Goal: Task Accomplishment & Management: Manage account settings

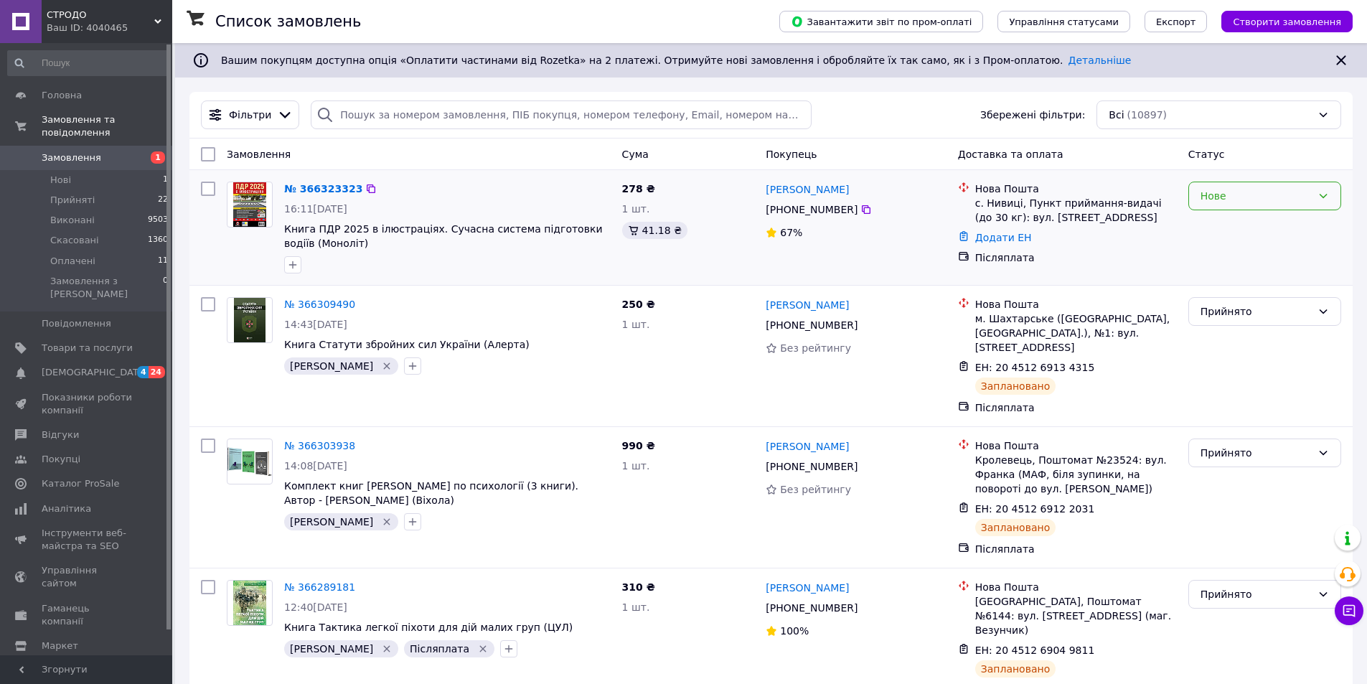
click at [1209, 207] on div "Нове" at bounding box center [1265, 196] width 153 height 29
click at [1204, 231] on li "Прийнято" at bounding box center [1264, 228] width 151 height 26
click at [861, 213] on icon at bounding box center [866, 209] width 11 height 11
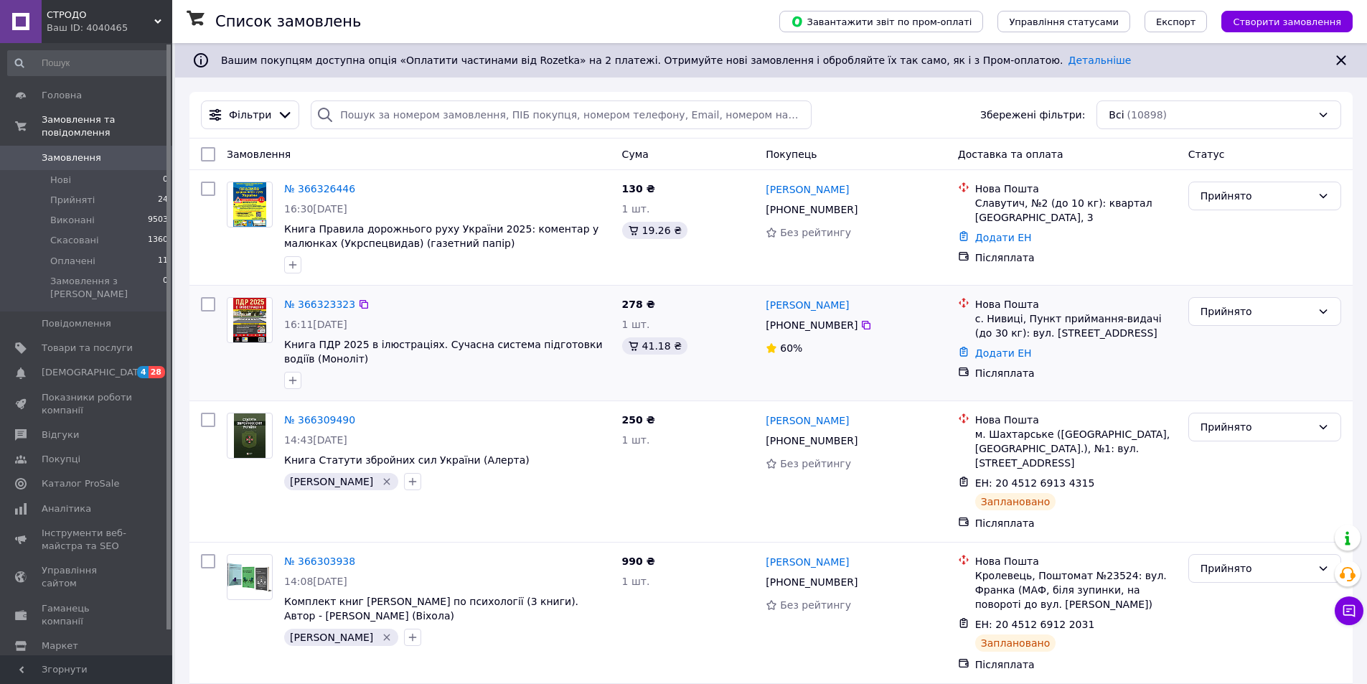
click at [291, 380] on icon "button" at bounding box center [293, 381] width 8 height 8
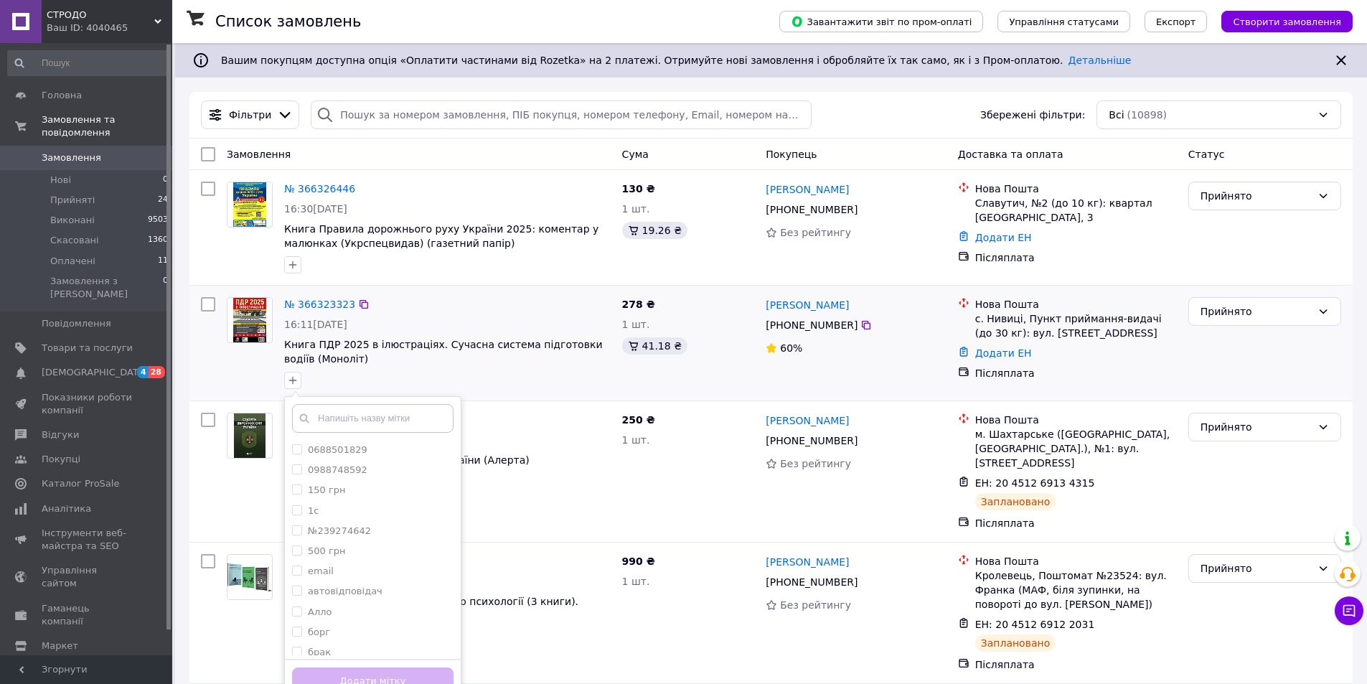
click at [340, 418] on input "text" at bounding box center [373, 418] width 162 height 29
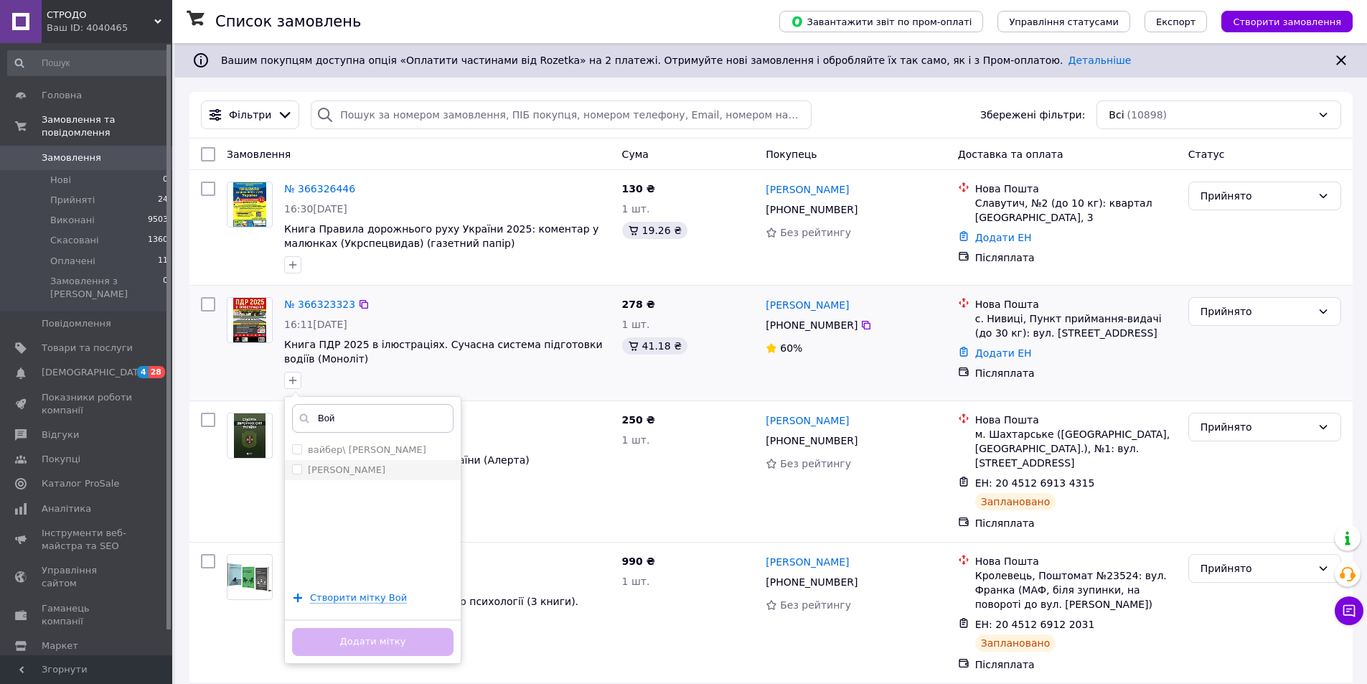
type input "Вой"
click at [346, 472] on label "[PERSON_NAME]" at bounding box center [347, 469] width 78 height 11
checkbox input "true"
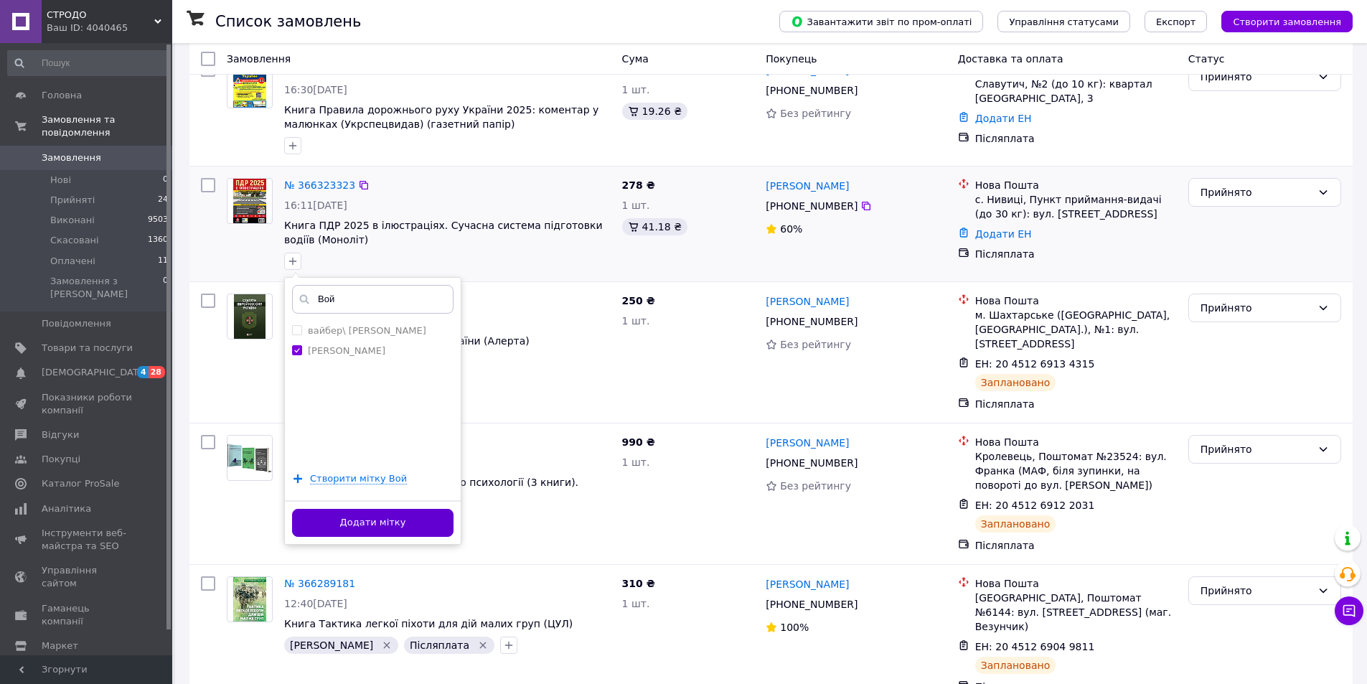
scroll to position [215, 0]
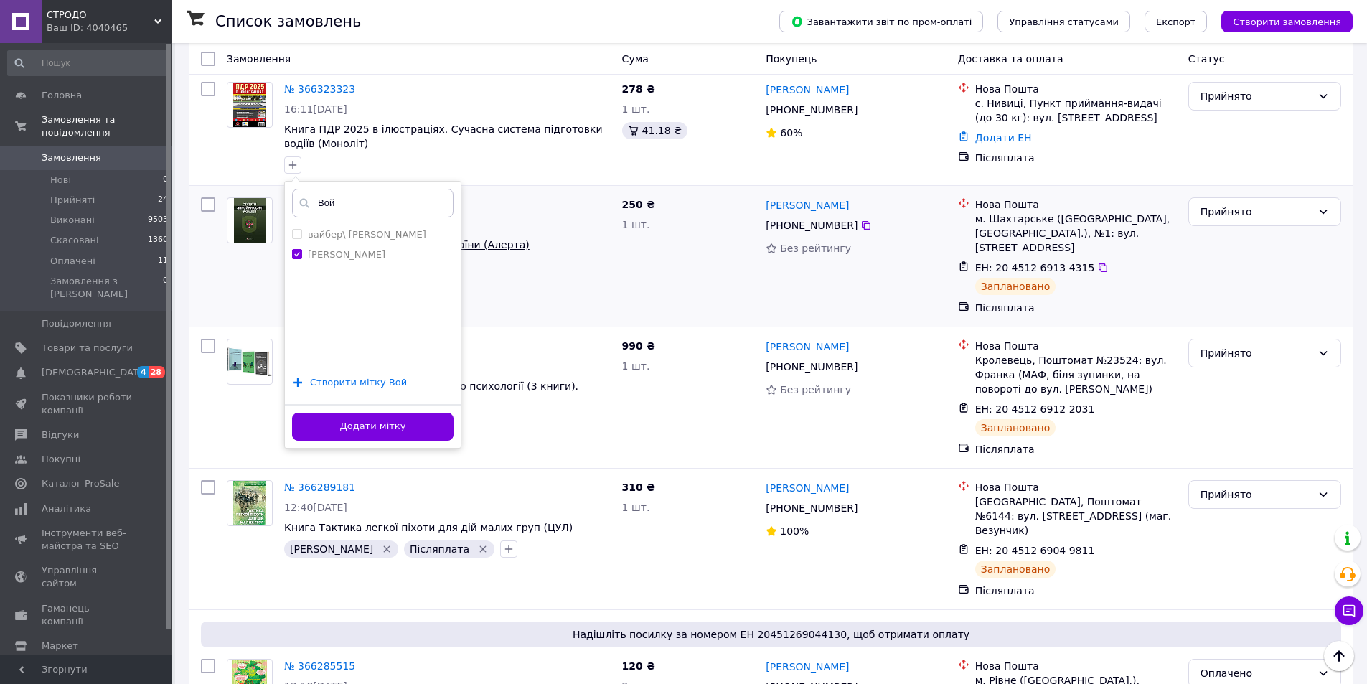
click at [378, 423] on button "Додати мітку" at bounding box center [373, 427] width 162 height 28
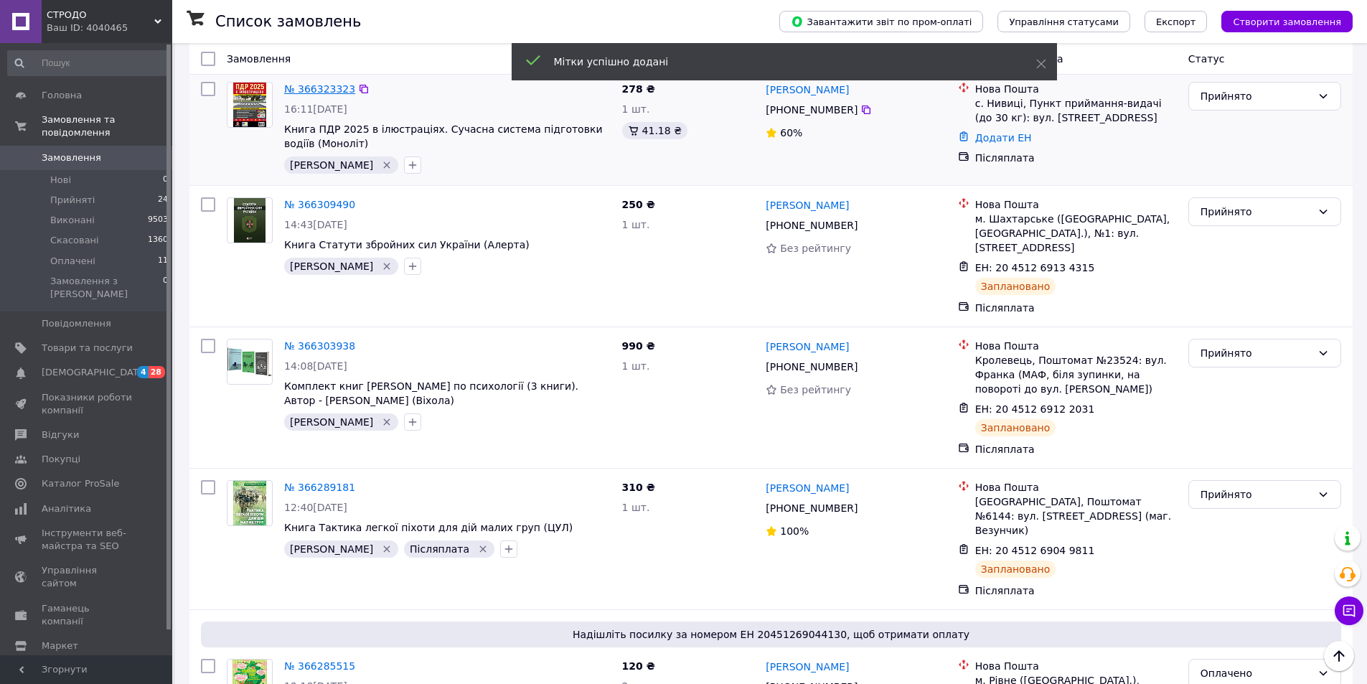
click at [313, 90] on link "№ 366323323" at bounding box center [319, 88] width 71 height 11
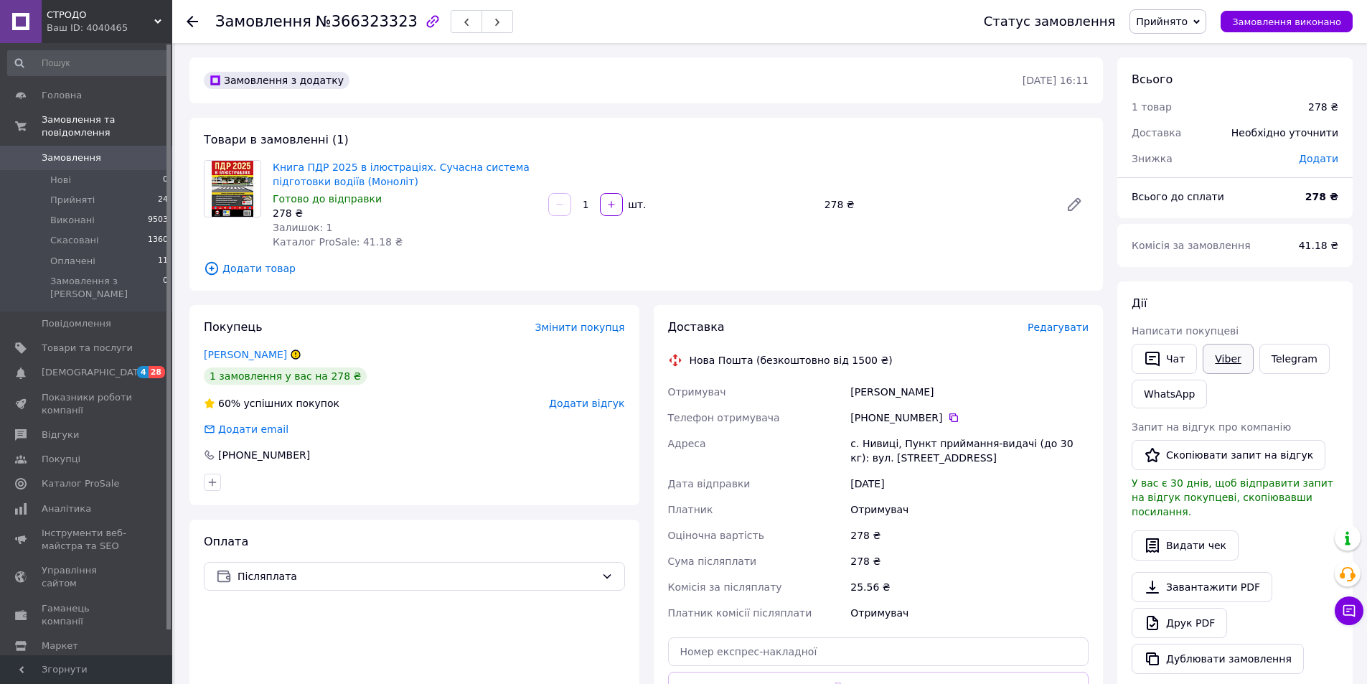
click at [1222, 365] on link "Viber" at bounding box center [1228, 359] width 50 height 30
drag, startPoint x: 402, startPoint y: 182, endPoint x: 301, endPoint y: 168, distance: 102.1
click at [301, 168] on span "Книга ПДР 2025 в ілюстраціях. Сучасна система підготовки водіїв (Моноліт)" at bounding box center [405, 174] width 264 height 29
copy link "ПДР 2025 в ілюстраціях. Сучасна система підготовки водіїв (Моноліт)"
click at [479, 292] on div "Замовлення з додатку 12.10.2025 • 16:11 Товари в замовленні (1) Книга ПДР 2025 …" at bounding box center [646, 555] width 928 height 996
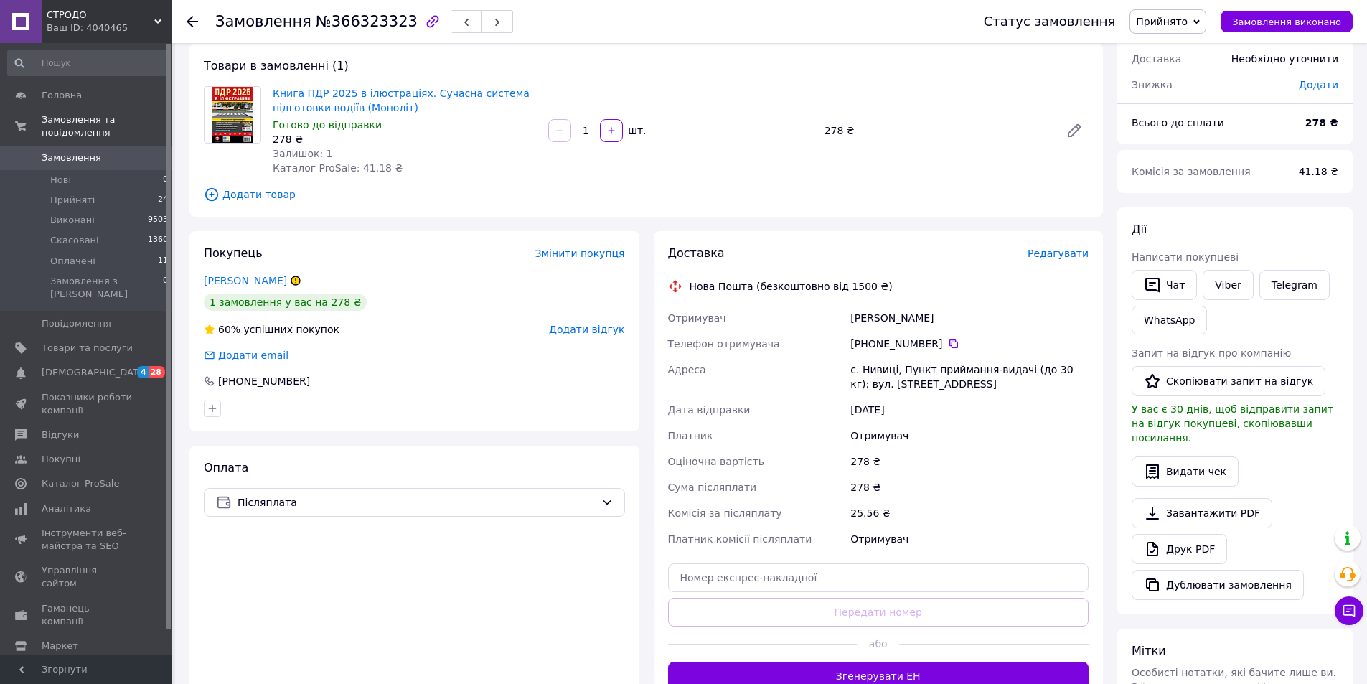
scroll to position [144, 0]
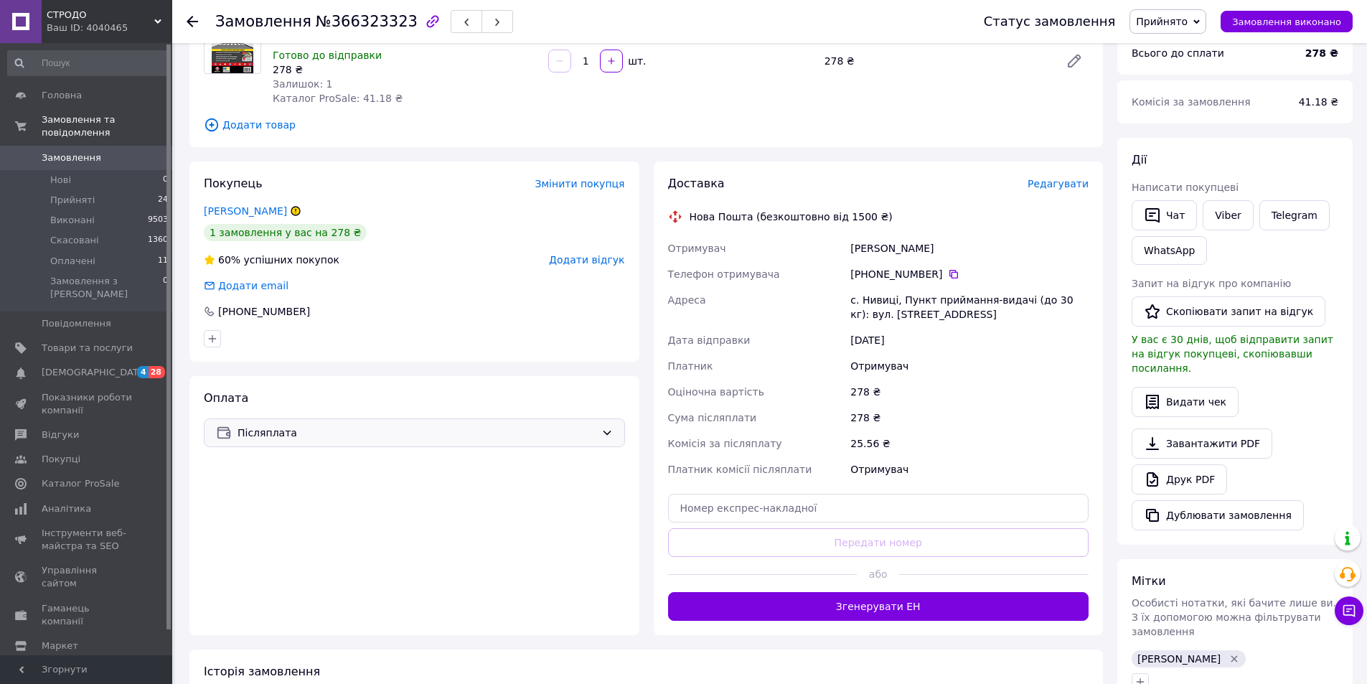
click at [354, 440] on span "Післяплата" at bounding box center [417, 433] width 358 height 16
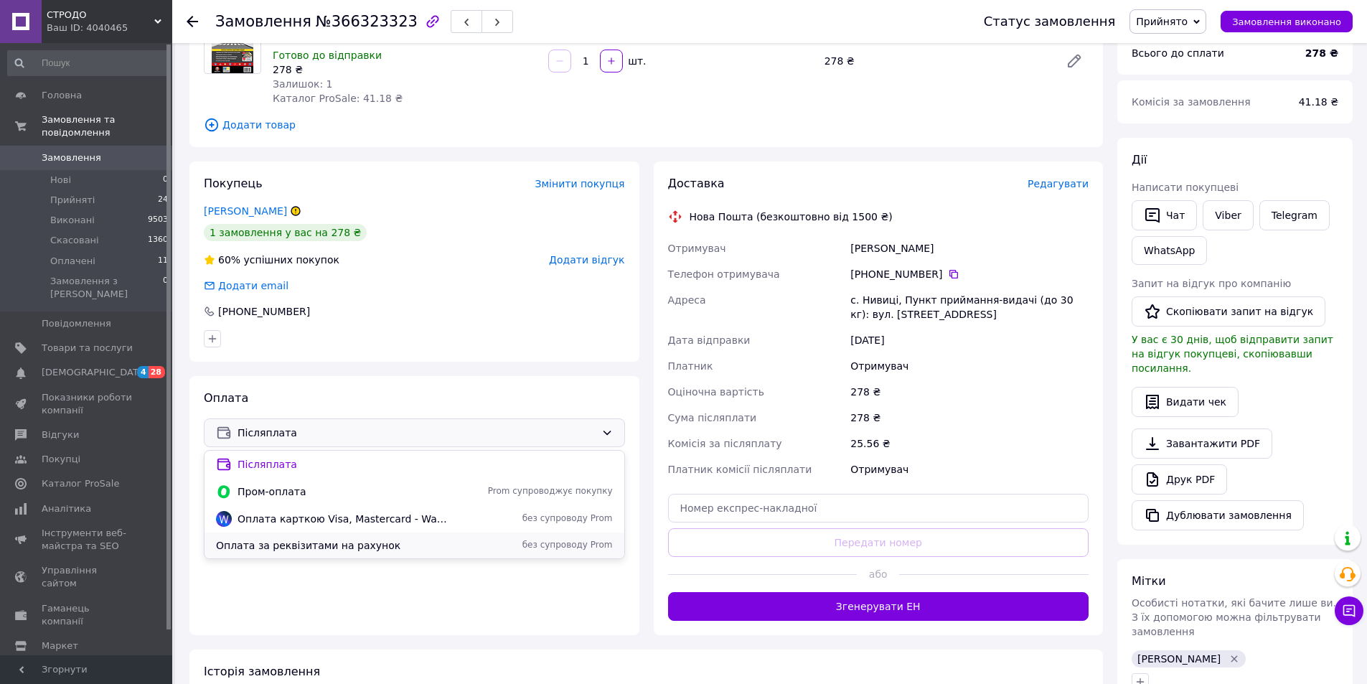
click at [312, 542] on span "Оплата за реквізитами на рахунок" at bounding box center [333, 545] width 235 height 14
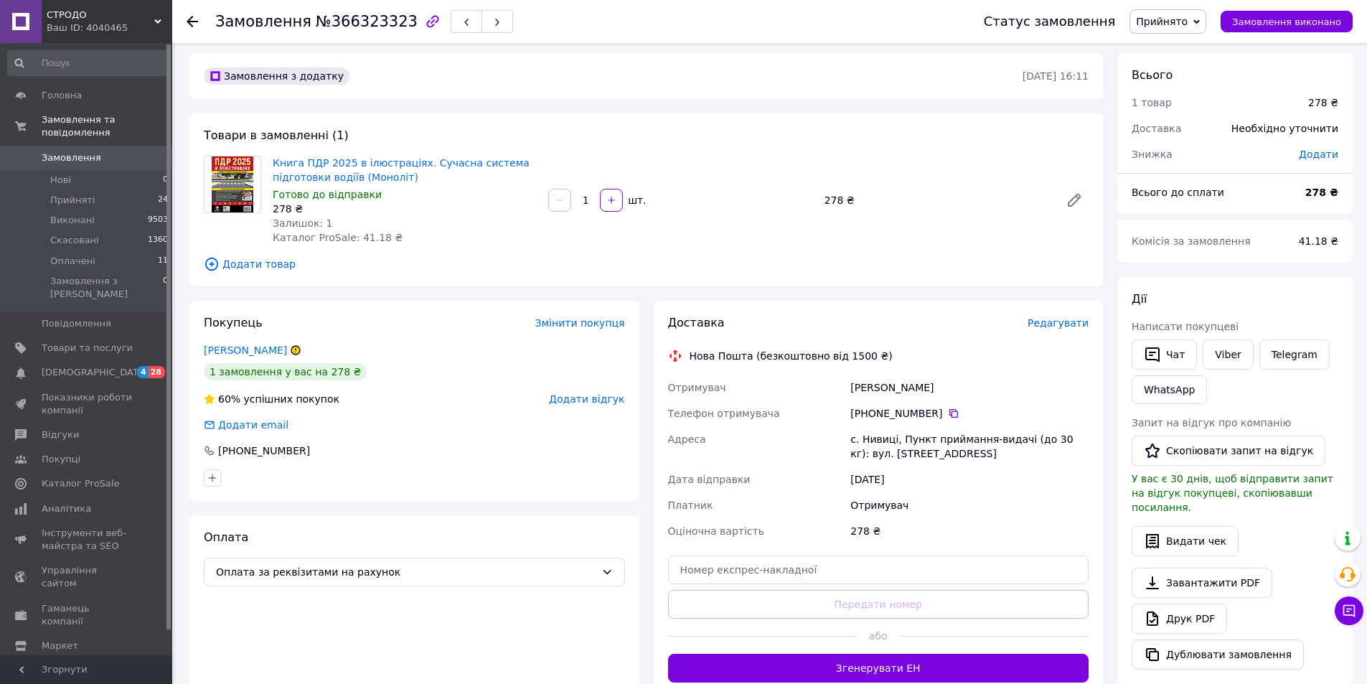
scroll to position [0, 0]
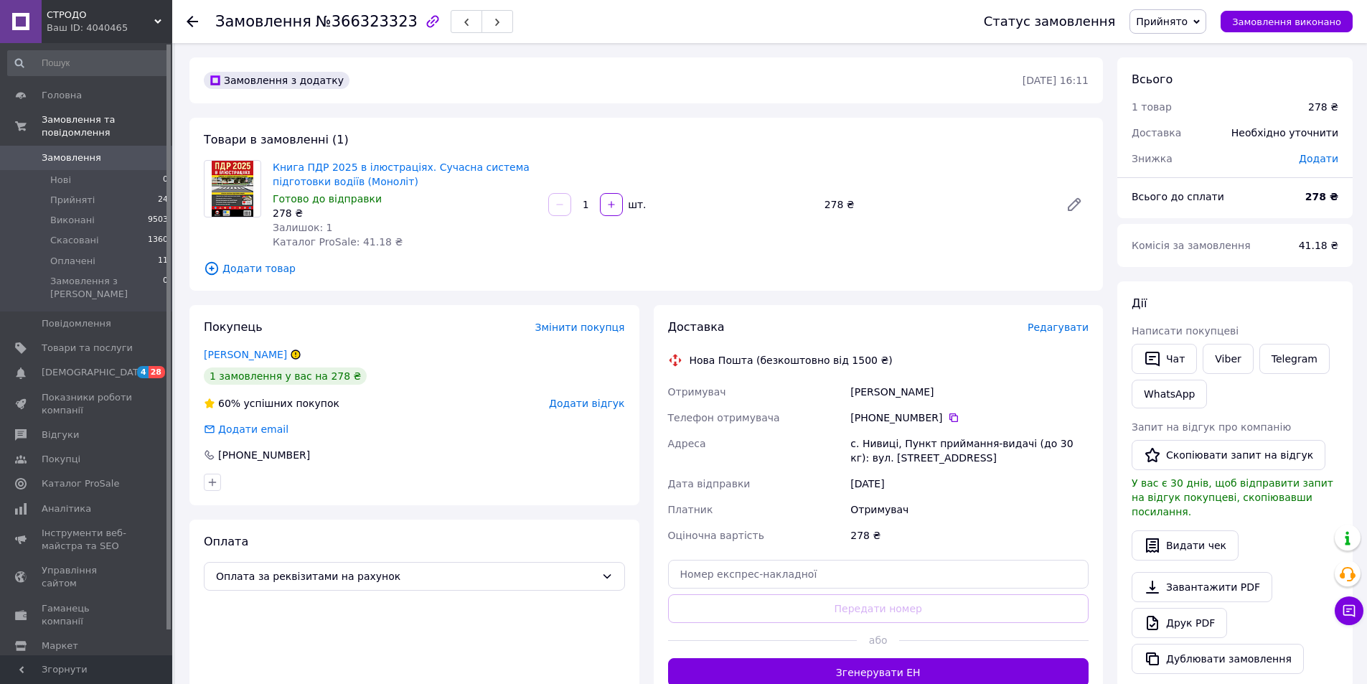
click at [1194, 29] on span "Прийнято" at bounding box center [1168, 21] width 77 height 24
click at [1174, 96] on li "Оплачено" at bounding box center [1168, 94] width 75 height 22
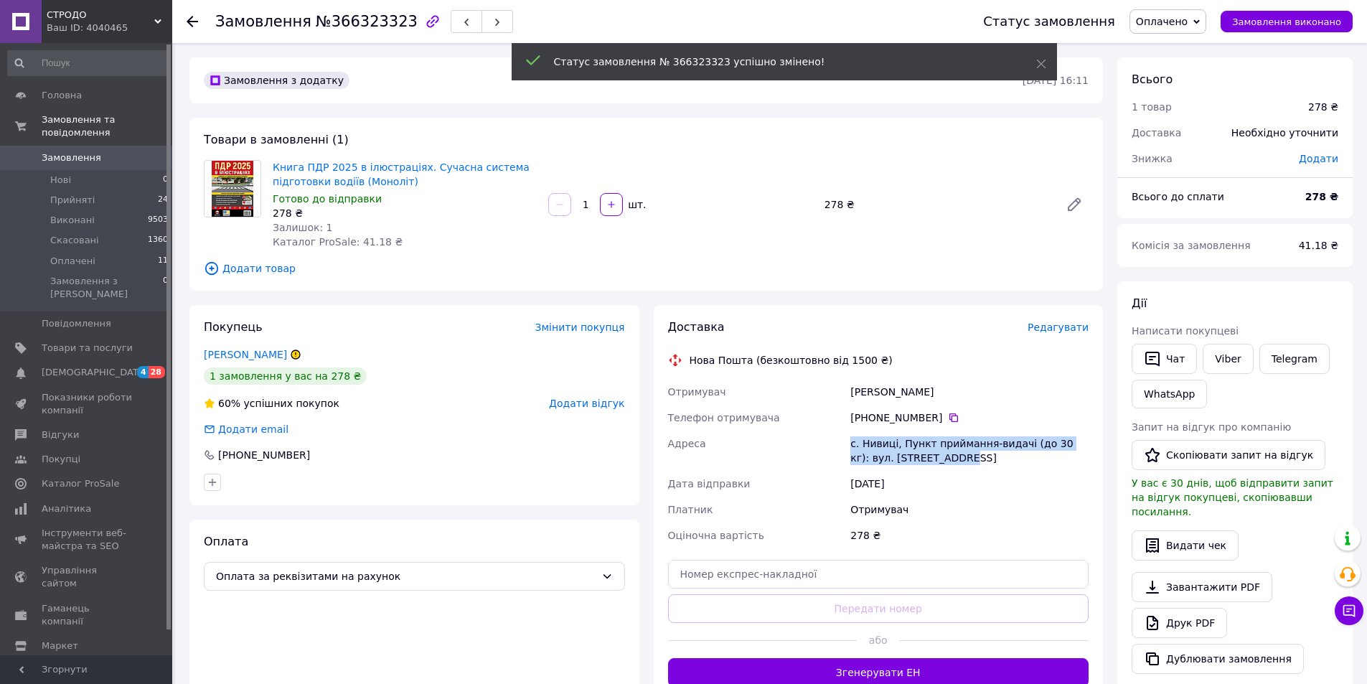
drag, startPoint x: 847, startPoint y: 441, endPoint x: 920, endPoint y: 461, distance: 75.9
click at [920, 461] on div "Отримувач Білик Павло Телефон отримувача +380 96 545 19 13   Адреса с. Нивиці, …" at bounding box center [878, 463] width 427 height 169
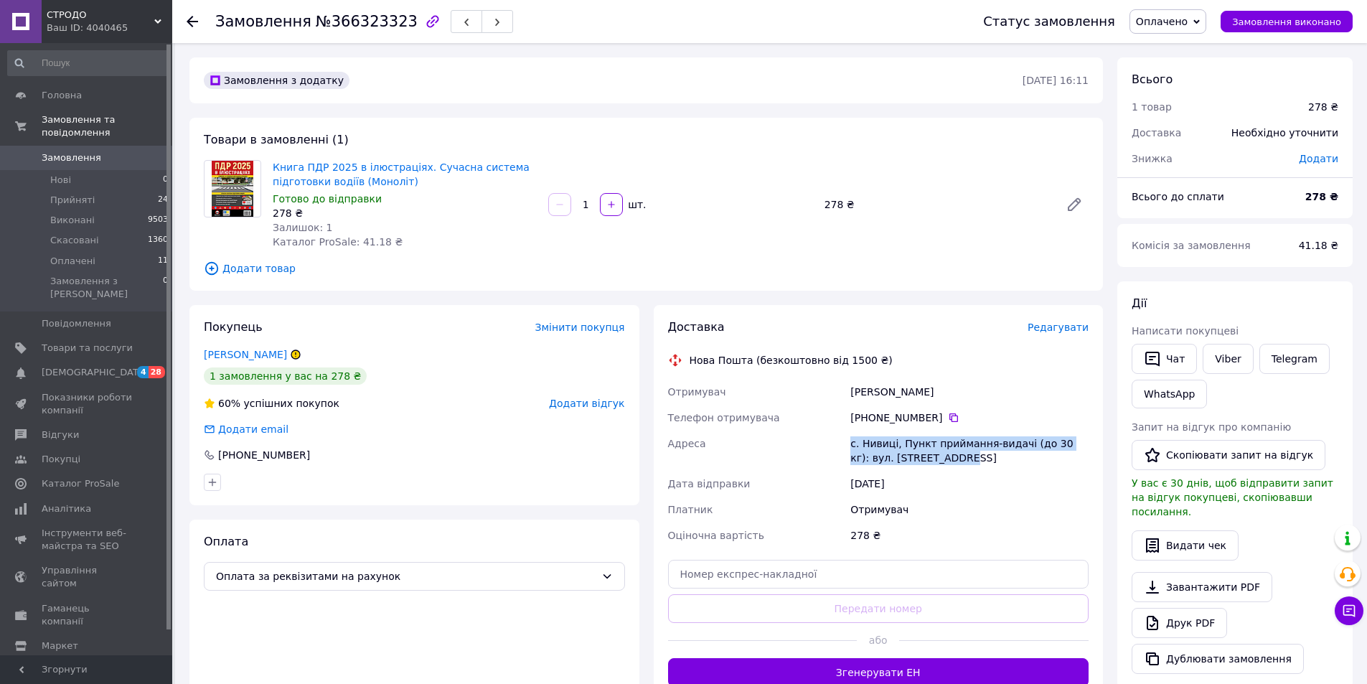
copy div "Адреса с. Нивиці, Пункт приймання-видачі (до 30 кг): вул. Центральна, 1"
drag, startPoint x: 851, startPoint y: 390, endPoint x: 934, endPoint y: 420, distance: 88.6
click at [934, 420] on div "Отримувач Білик Павло Телефон отримувача +380 96 545 19 13   Адреса с. Нивиці, …" at bounding box center [878, 463] width 427 height 169
copy div "Білик Павло Телефон отримувача +380 96 545 19 13"
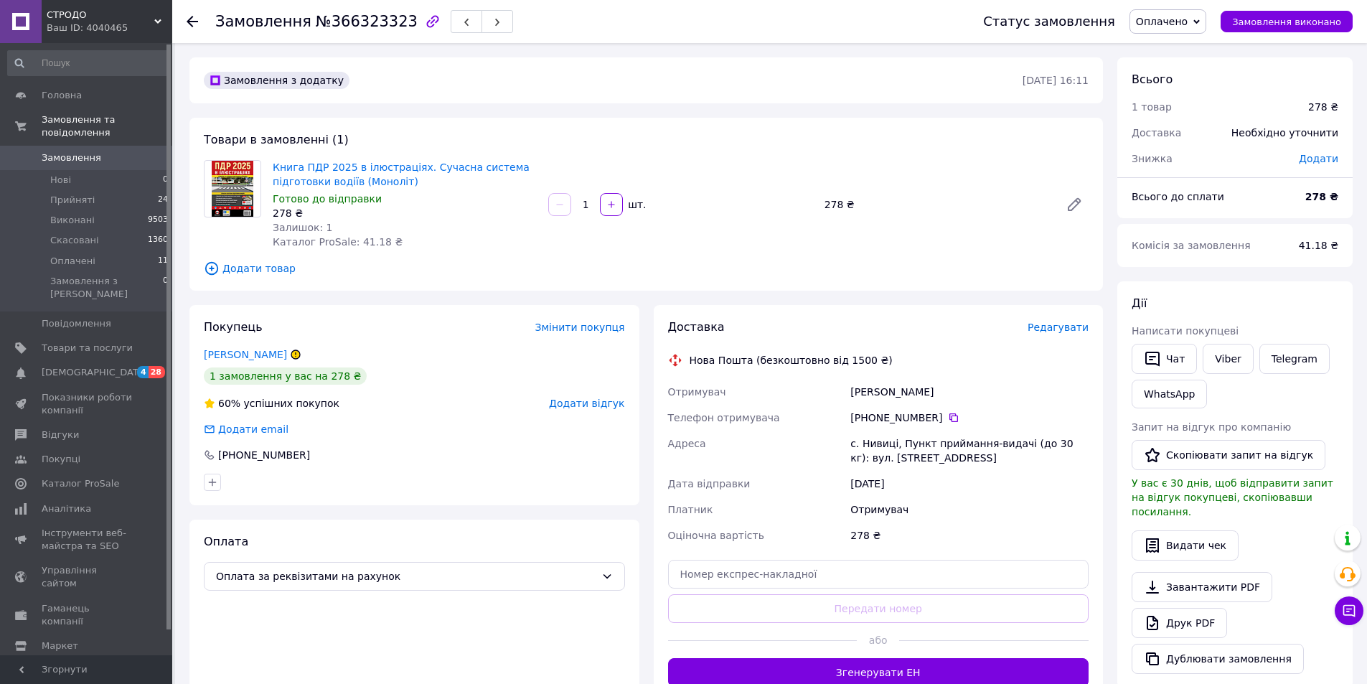
click at [1053, 331] on span "Редагувати" at bounding box center [1058, 327] width 61 height 11
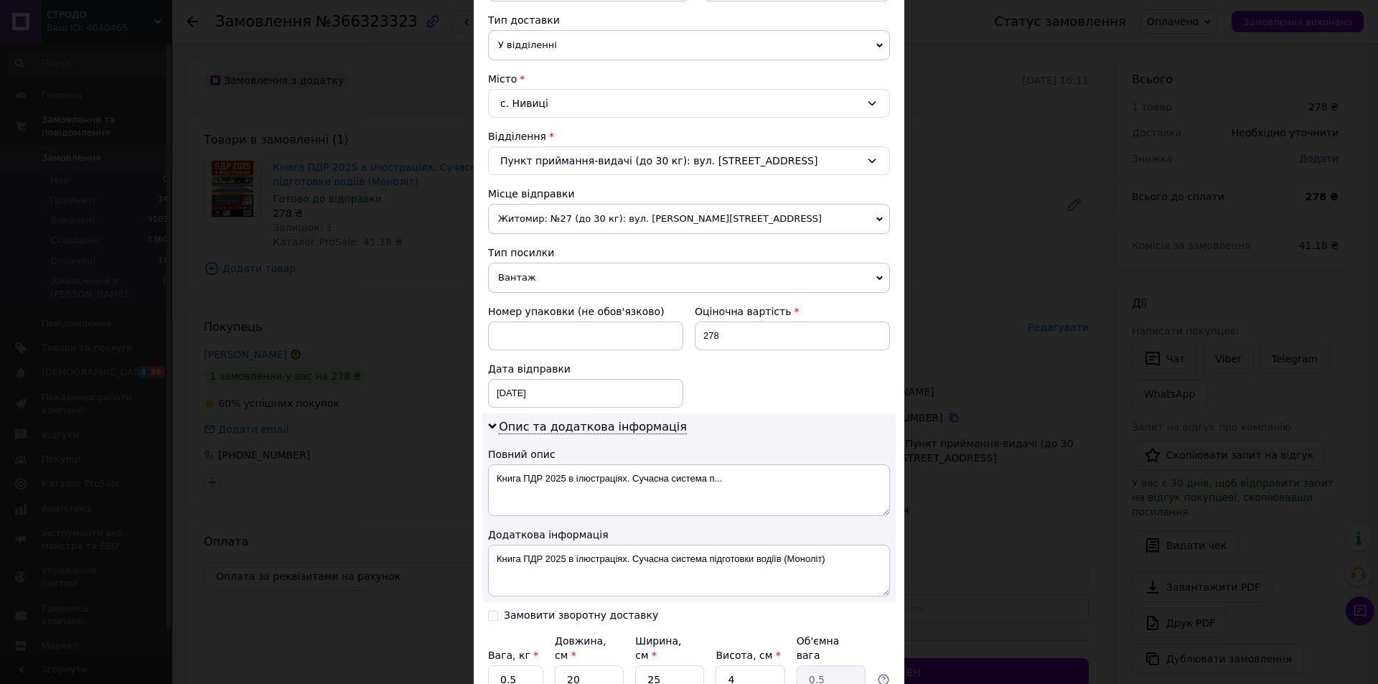
scroll to position [312, 0]
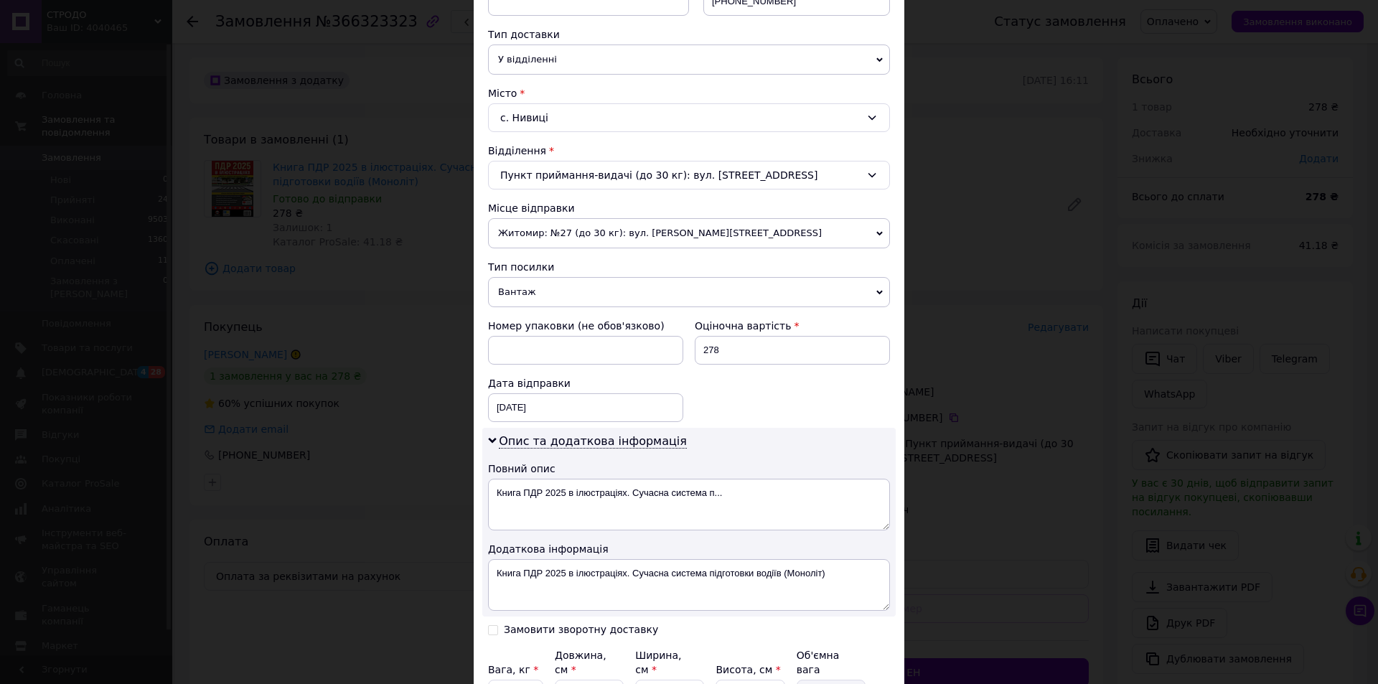
click at [527, 306] on span "Вантаж" at bounding box center [689, 292] width 402 height 30
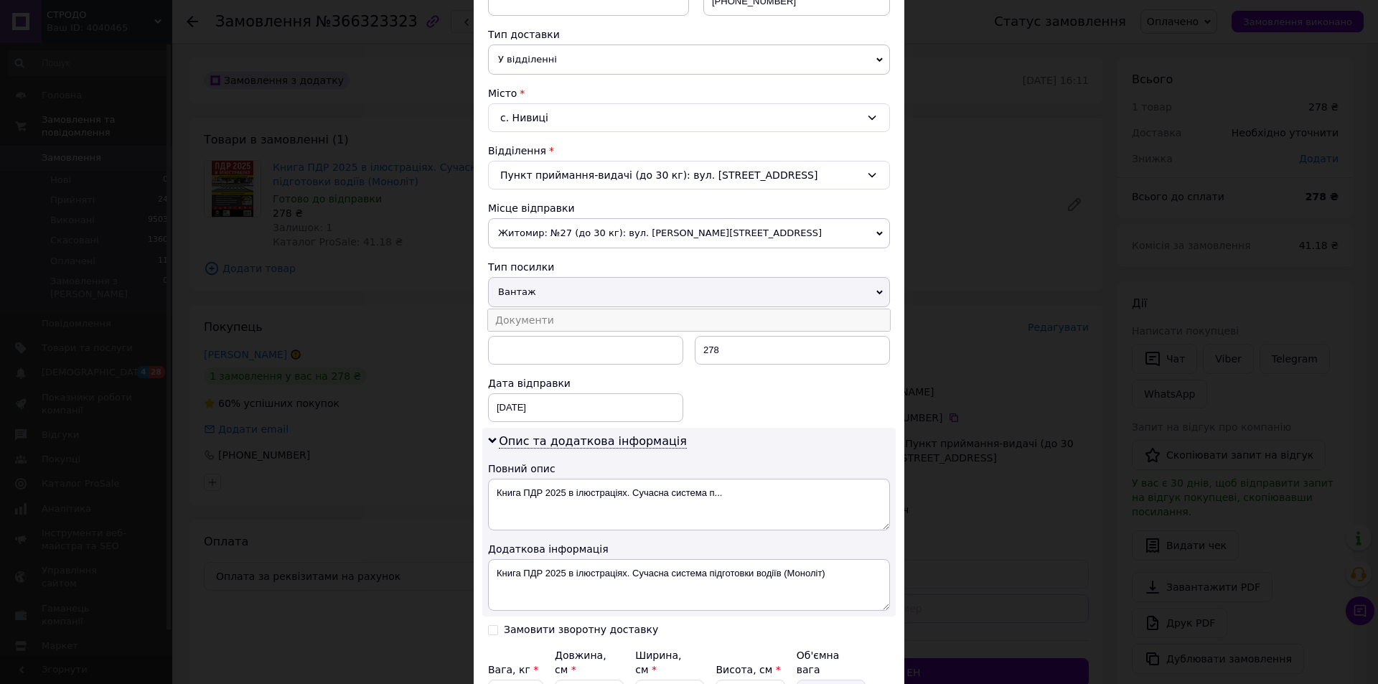
click at [523, 322] on li "Документи" at bounding box center [689, 320] width 402 height 22
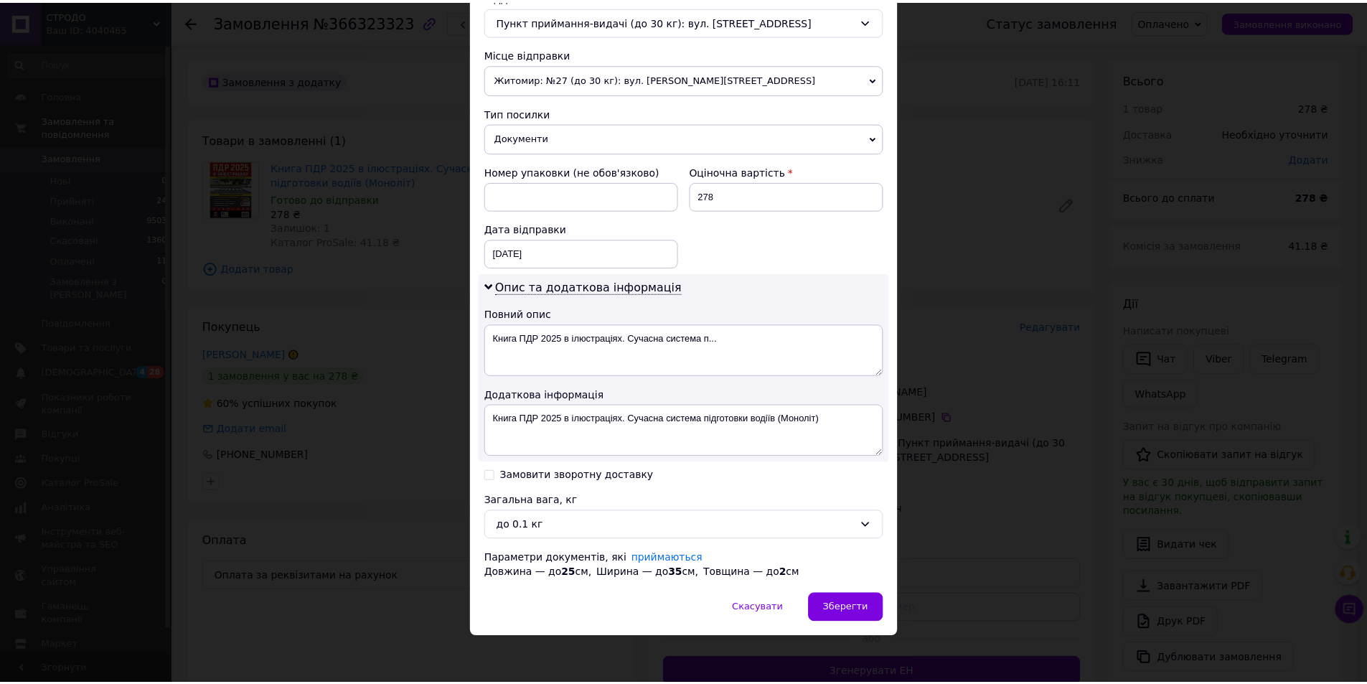
scroll to position [470, 0]
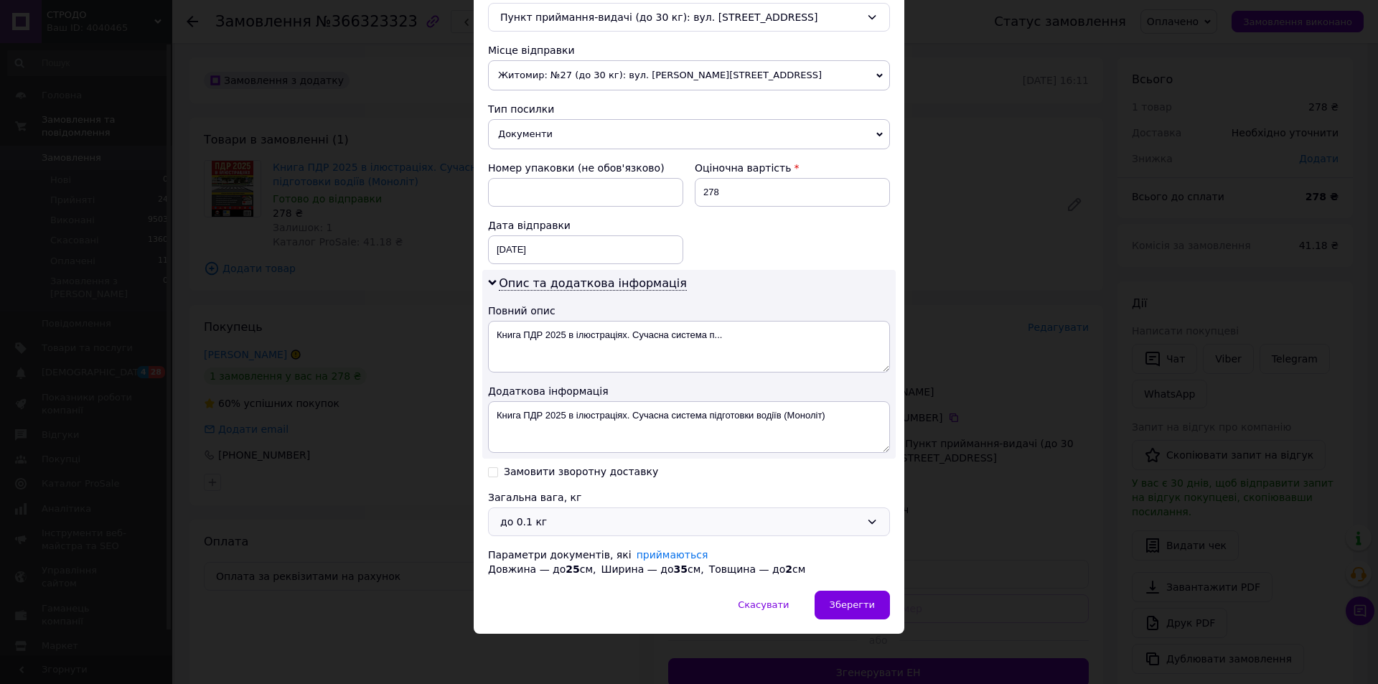
click at [560, 523] on div "до 0.1 кг" at bounding box center [680, 522] width 360 height 16
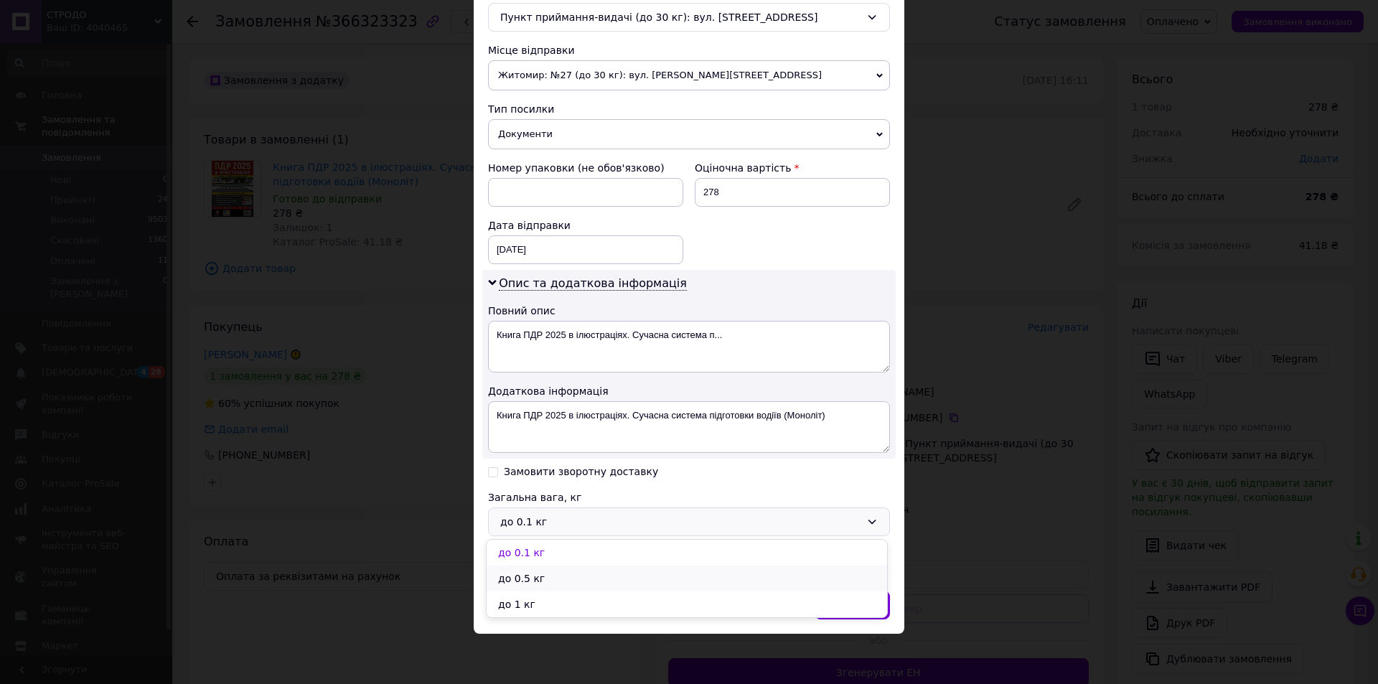
click at [525, 581] on li "до 0.5 кг" at bounding box center [687, 579] width 401 height 26
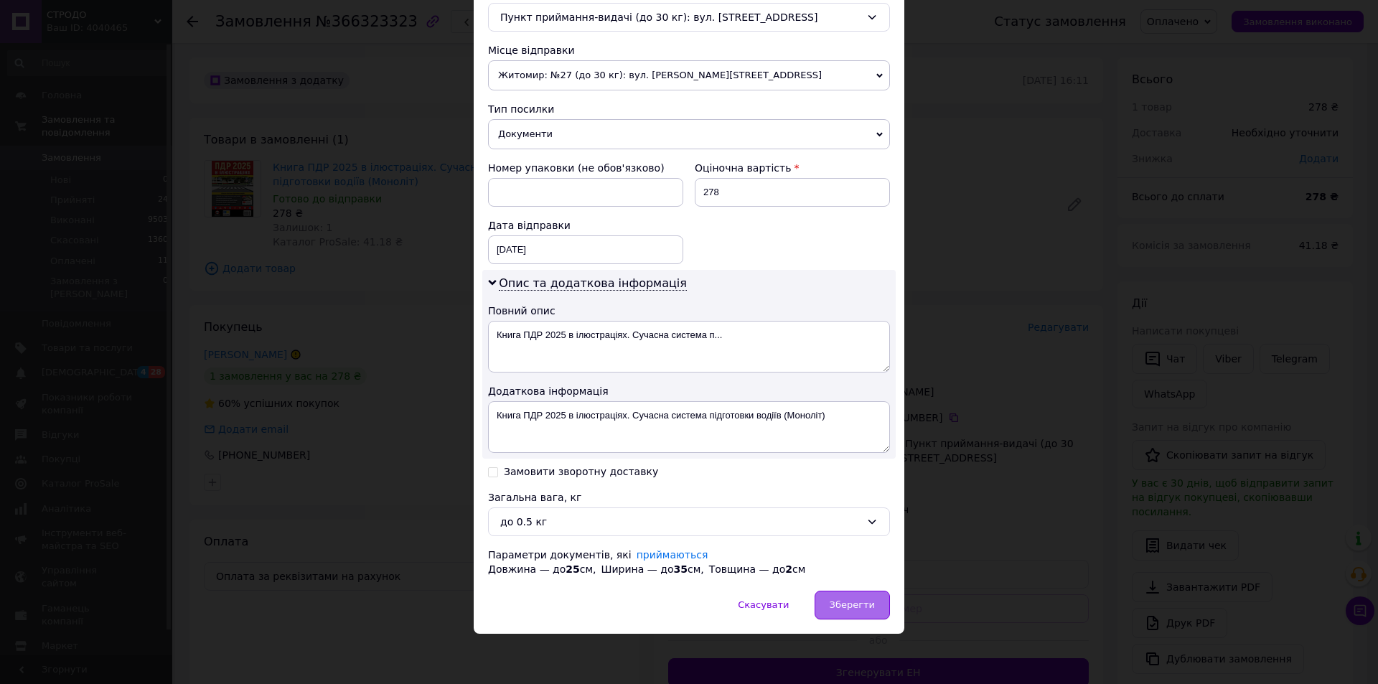
click at [830, 601] on div "Зберегти" at bounding box center [852, 605] width 75 height 29
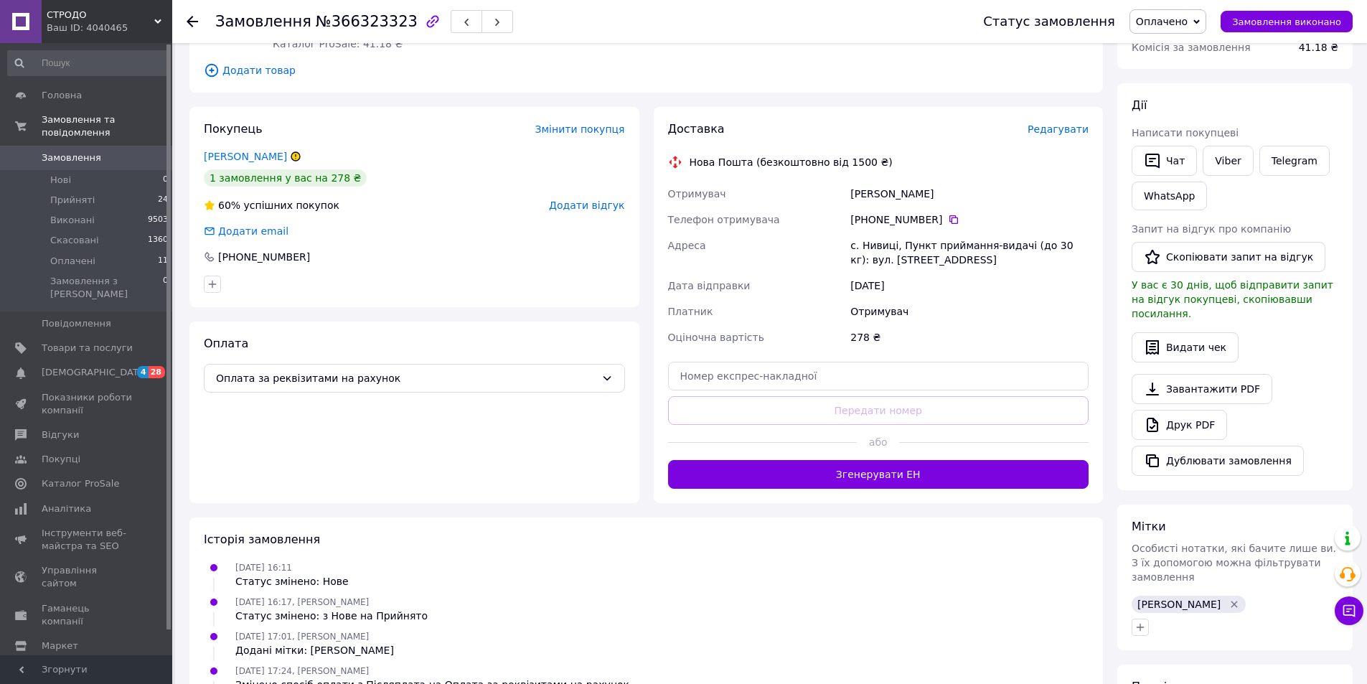
scroll to position [215, 0]
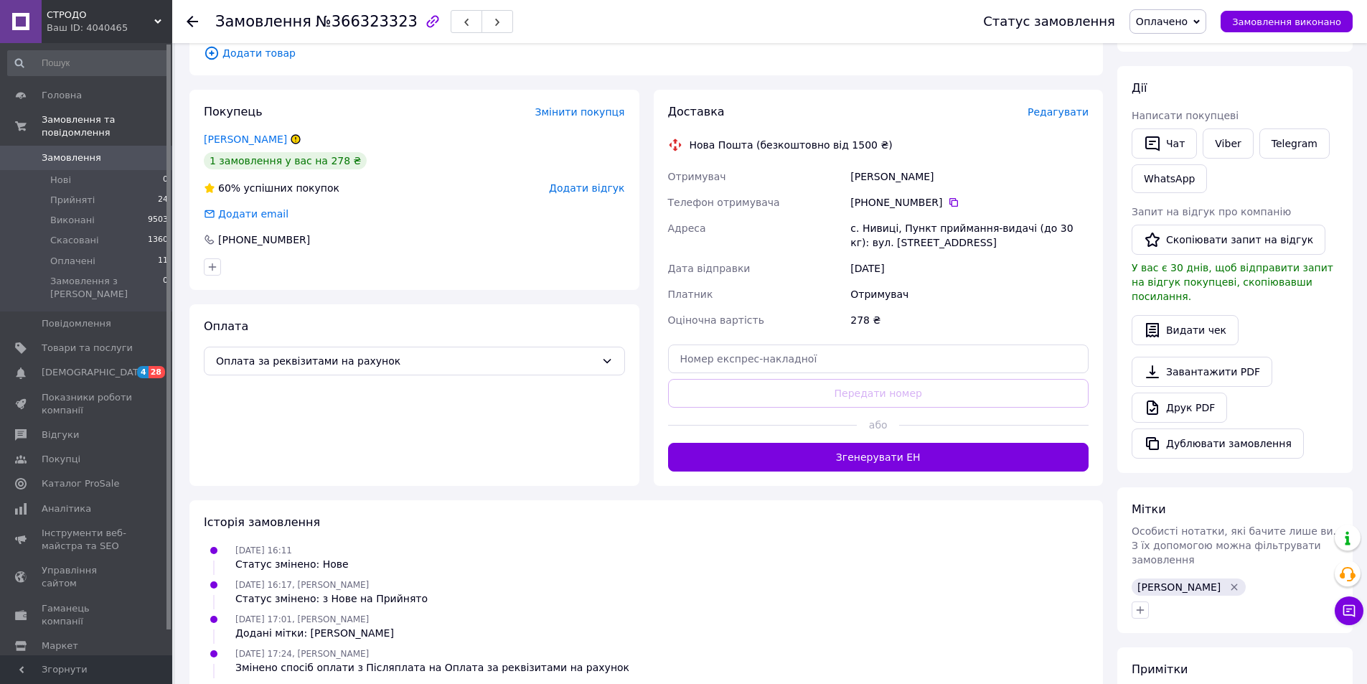
click at [907, 459] on button "Згенерувати ЕН" at bounding box center [878, 457] width 421 height 29
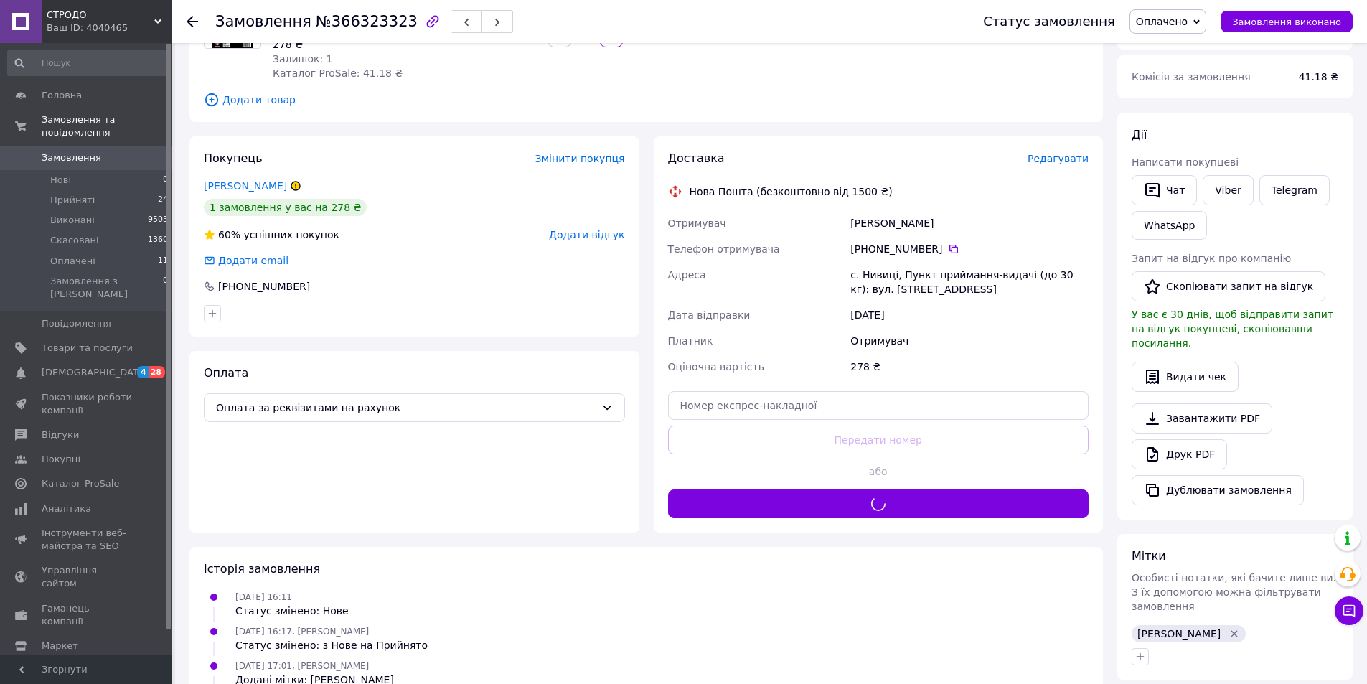
scroll to position [144, 0]
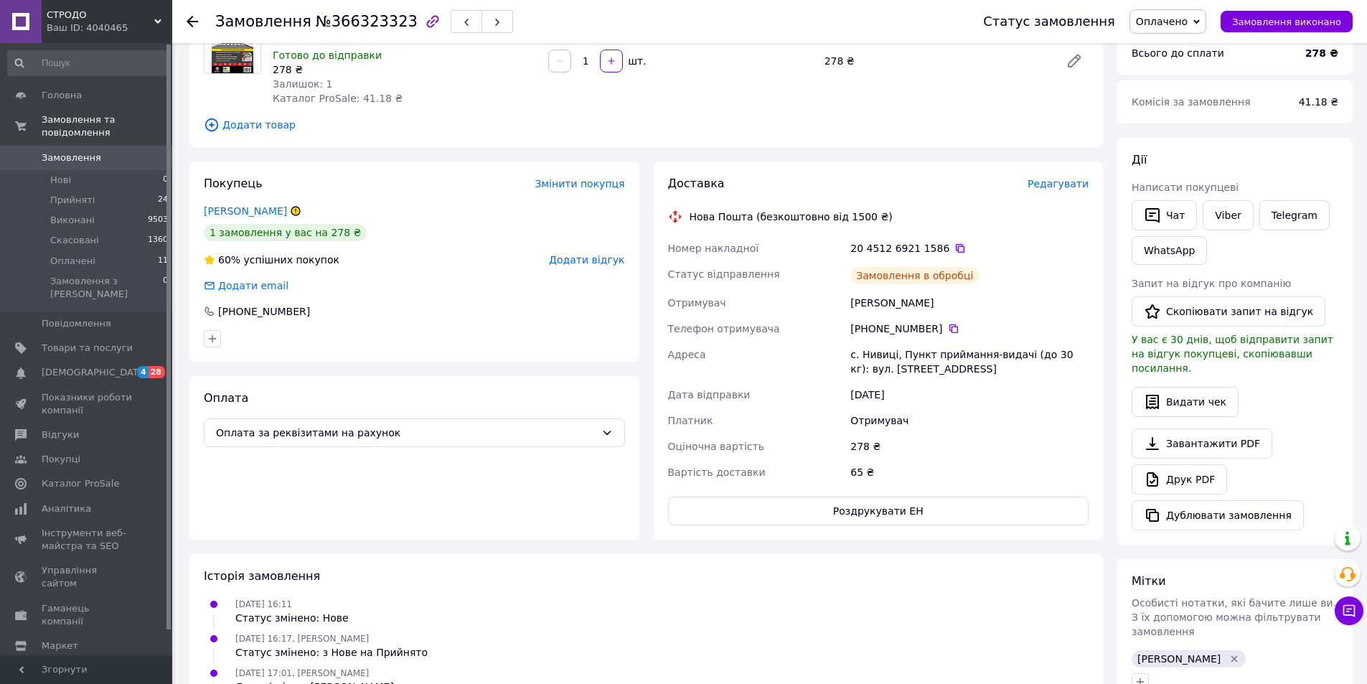
click at [955, 248] on icon at bounding box center [960, 248] width 11 height 11
click at [955, 247] on icon at bounding box center [960, 248] width 11 height 11
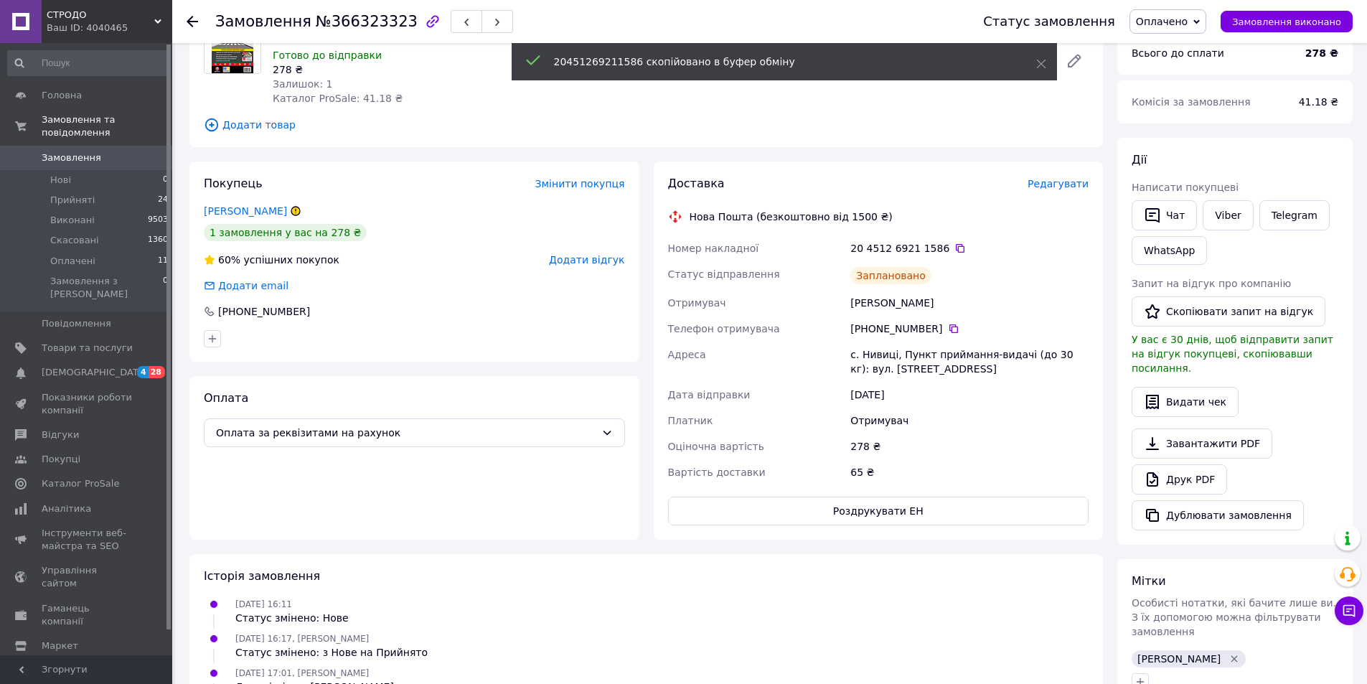
click at [1227, 217] on link "Viber" at bounding box center [1228, 215] width 50 height 30
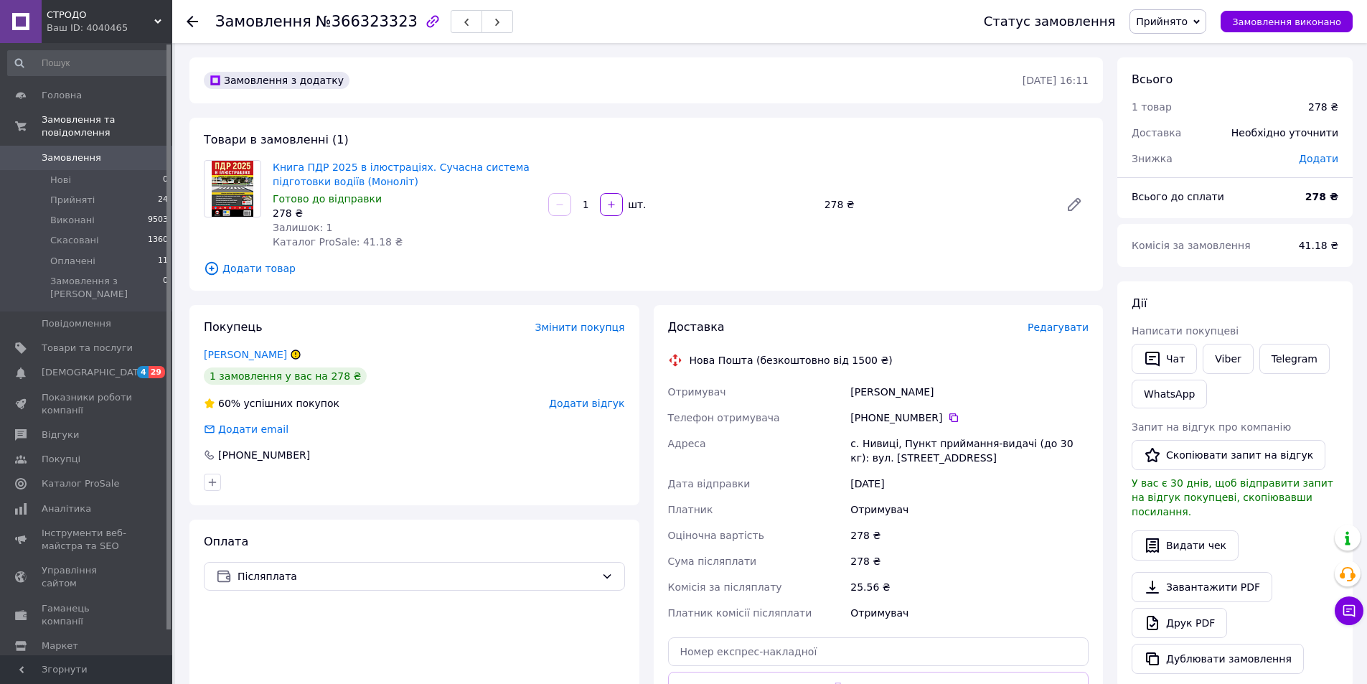
click at [73, 146] on link "Замовлення 0" at bounding box center [88, 158] width 177 height 24
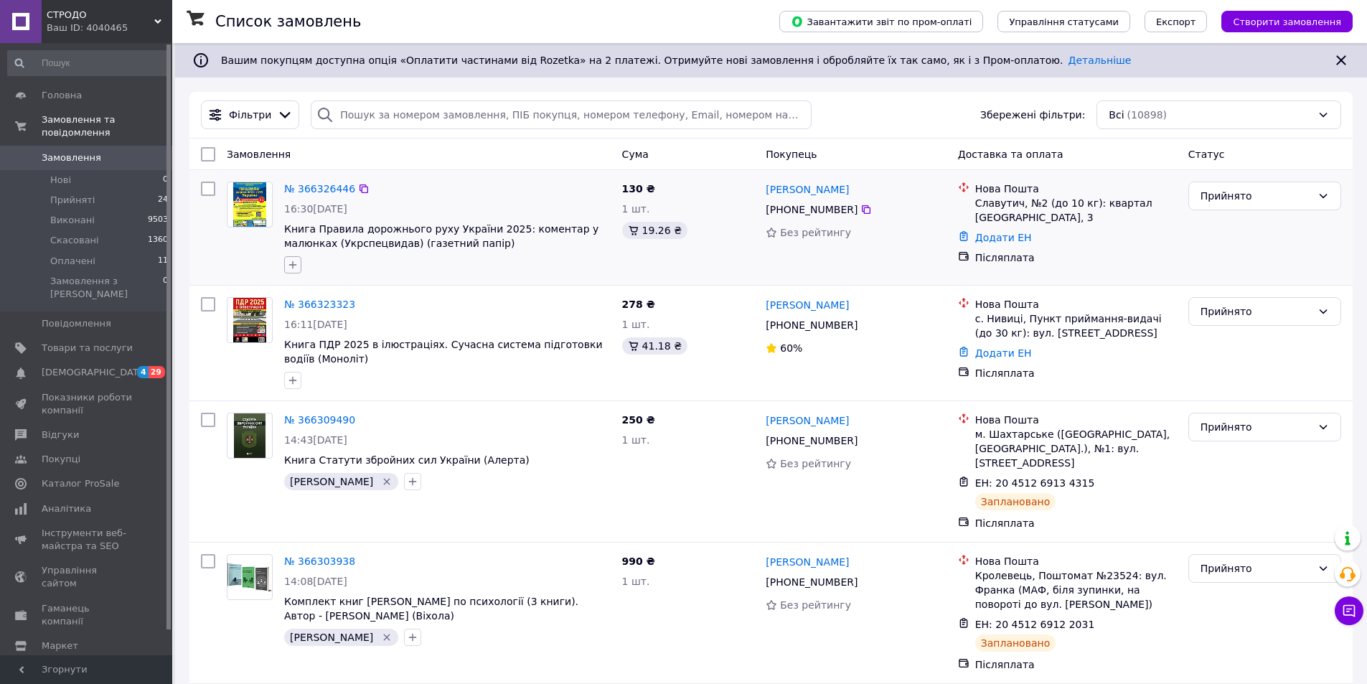
click at [291, 263] on icon "button" at bounding box center [292, 264] width 11 height 11
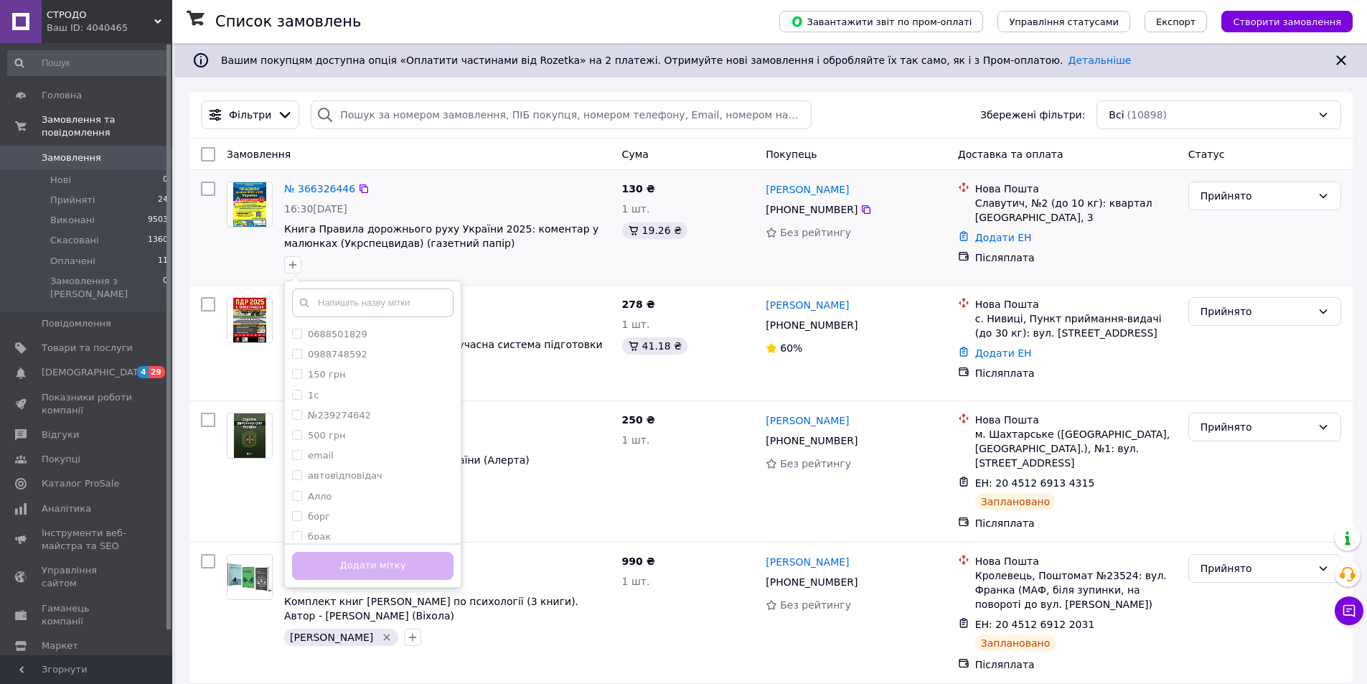
click at [322, 289] on input "text" at bounding box center [373, 303] width 162 height 29
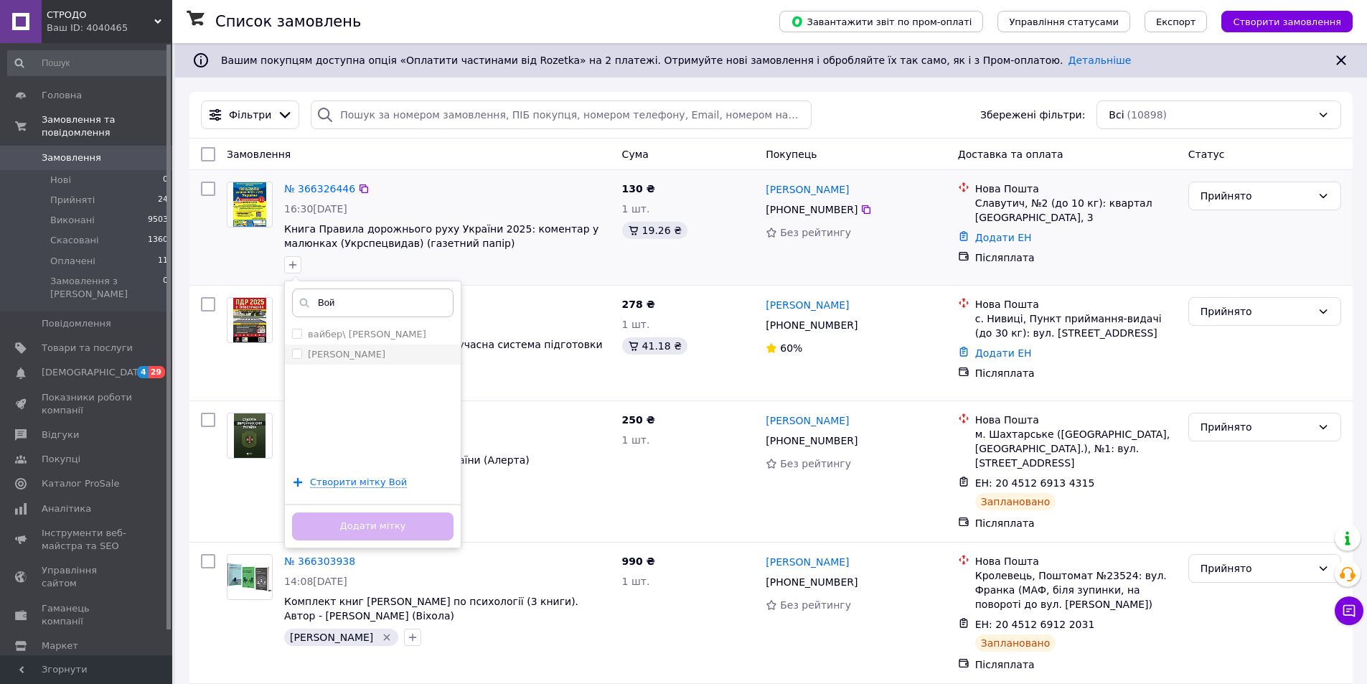
type input "Вой"
click at [343, 362] on li "[PERSON_NAME]" at bounding box center [373, 355] width 176 height 20
checkbox input "true"
click at [345, 533] on button "Додати мітку" at bounding box center [373, 527] width 162 height 28
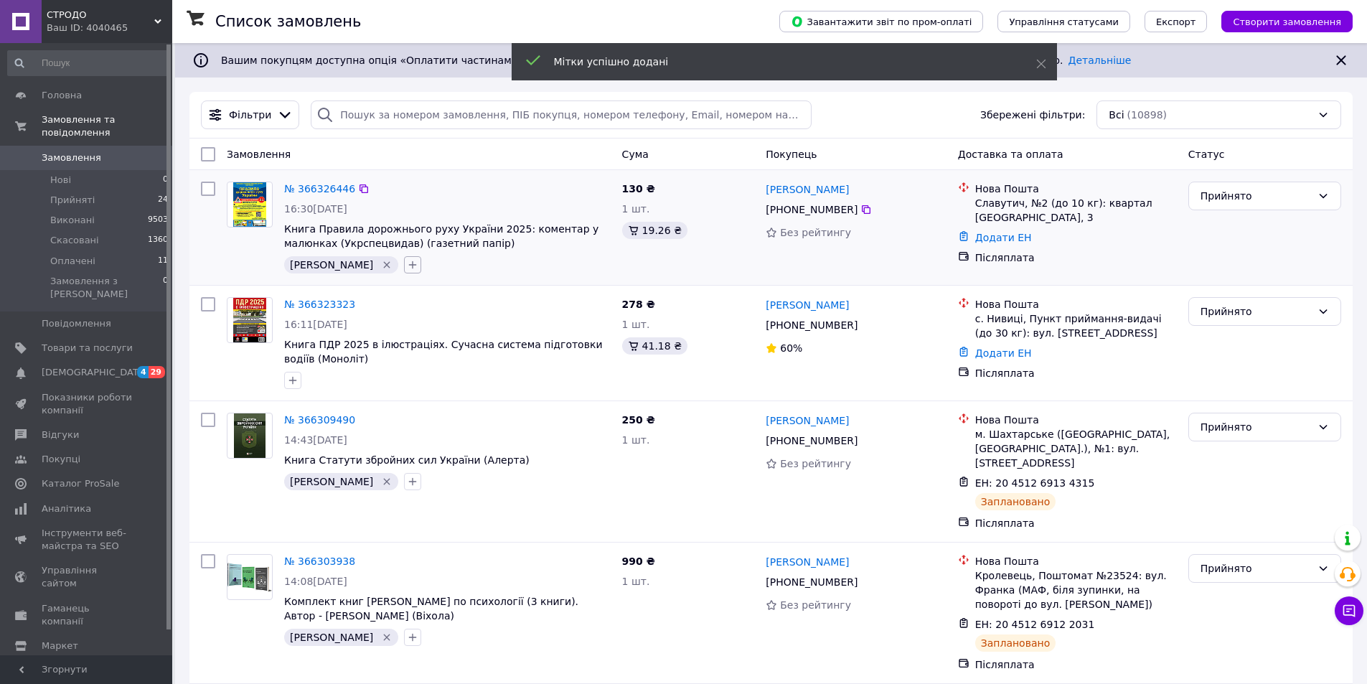
click at [407, 263] on icon "button" at bounding box center [412, 264] width 11 height 11
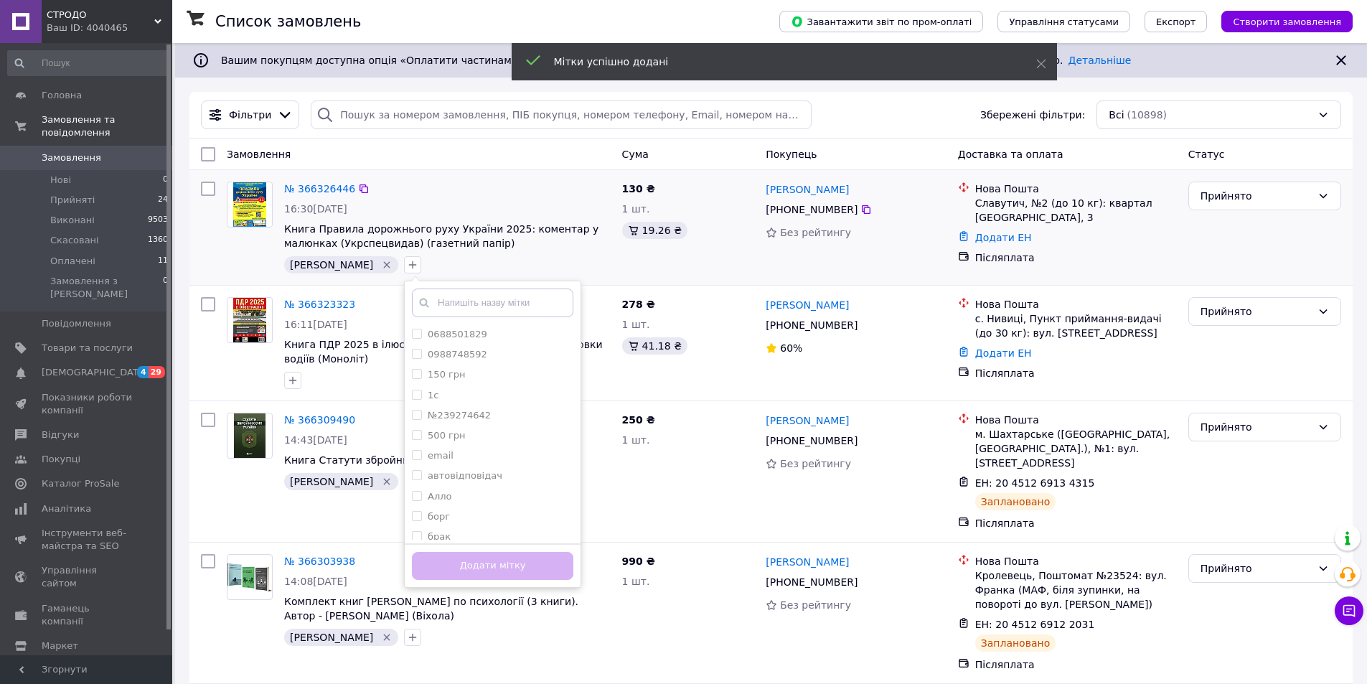
click at [418, 308] on input "text" at bounding box center [493, 303] width 162 height 29
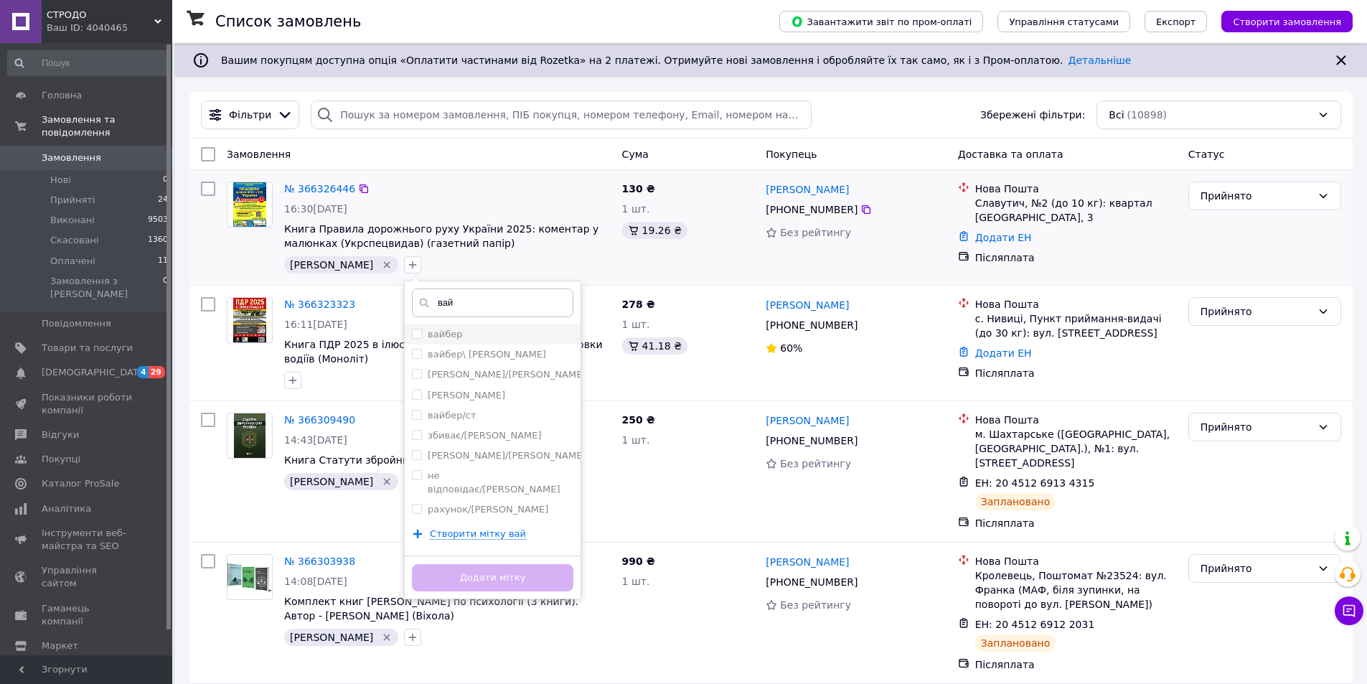
type input "вай"
click at [428, 333] on label "вайбер" at bounding box center [445, 334] width 34 height 11
checkbox input "true"
drag, startPoint x: 461, startPoint y: 568, endPoint x: 375, endPoint y: 271, distance: 308.5
click at [461, 566] on button "Додати мітку" at bounding box center [493, 578] width 162 height 28
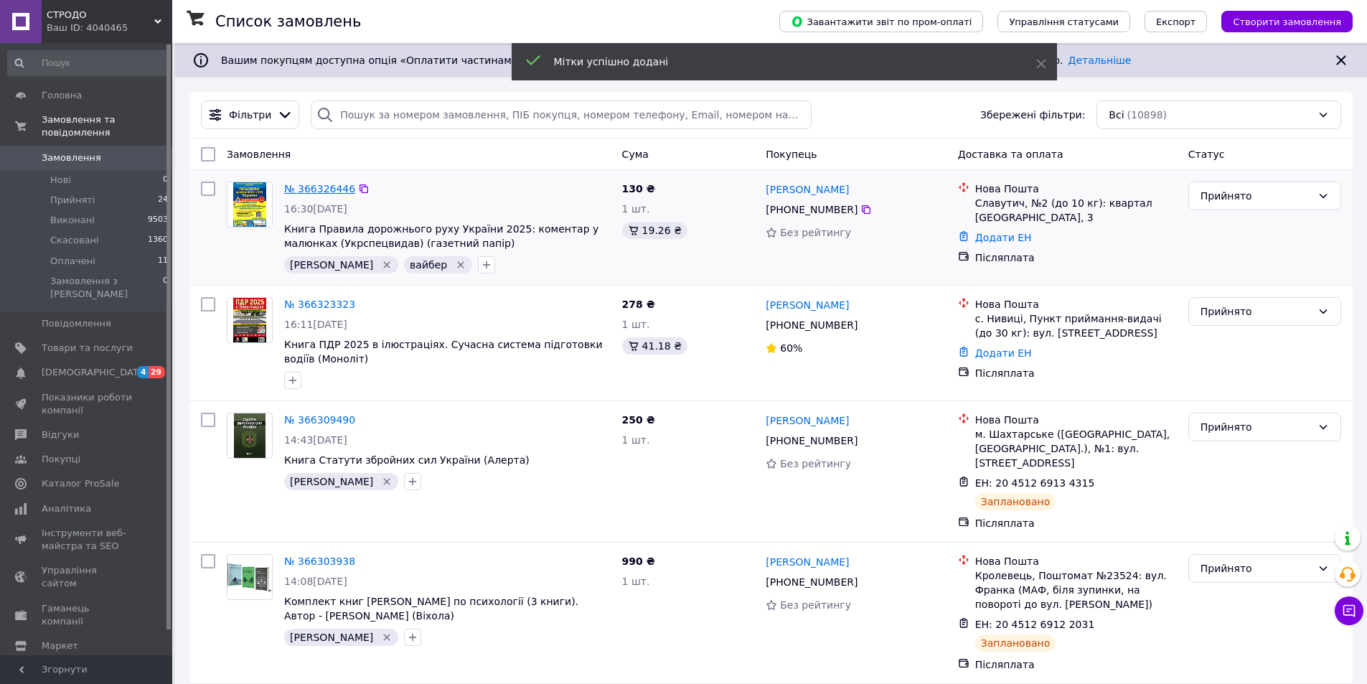
click at [332, 187] on link "№ 366326446" at bounding box center [319, 188] width 71 height 11
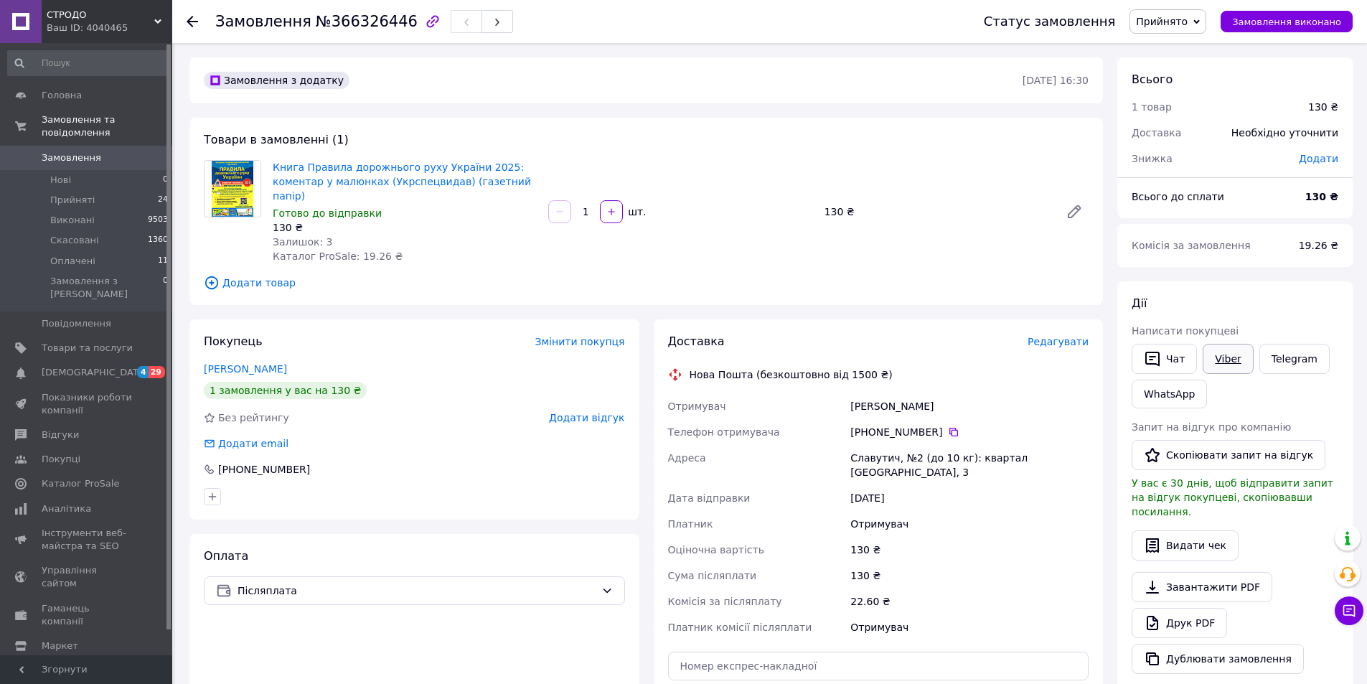
click at [1218, 352] on link "Viber" at bounding box center [1228, 359] width 50 height 30
click at [949, 426] on icon at bounding box center [953, 431] width 11 height 11
drag, startPoint x: 484, startPoint y: 184, endPoint x: 303, endPoint y: 168, distance: 181.6
click at [303, 168] on span "Книга Правила дорожнього руху України 2025: коментар у малюнках (Укрспецвидав) …" at bounding box center [405, 181] width 264 height 43
copy link "Правила дорожнього руху України 2025: коментар у малюнках (Укрспецвидав) (газет…"
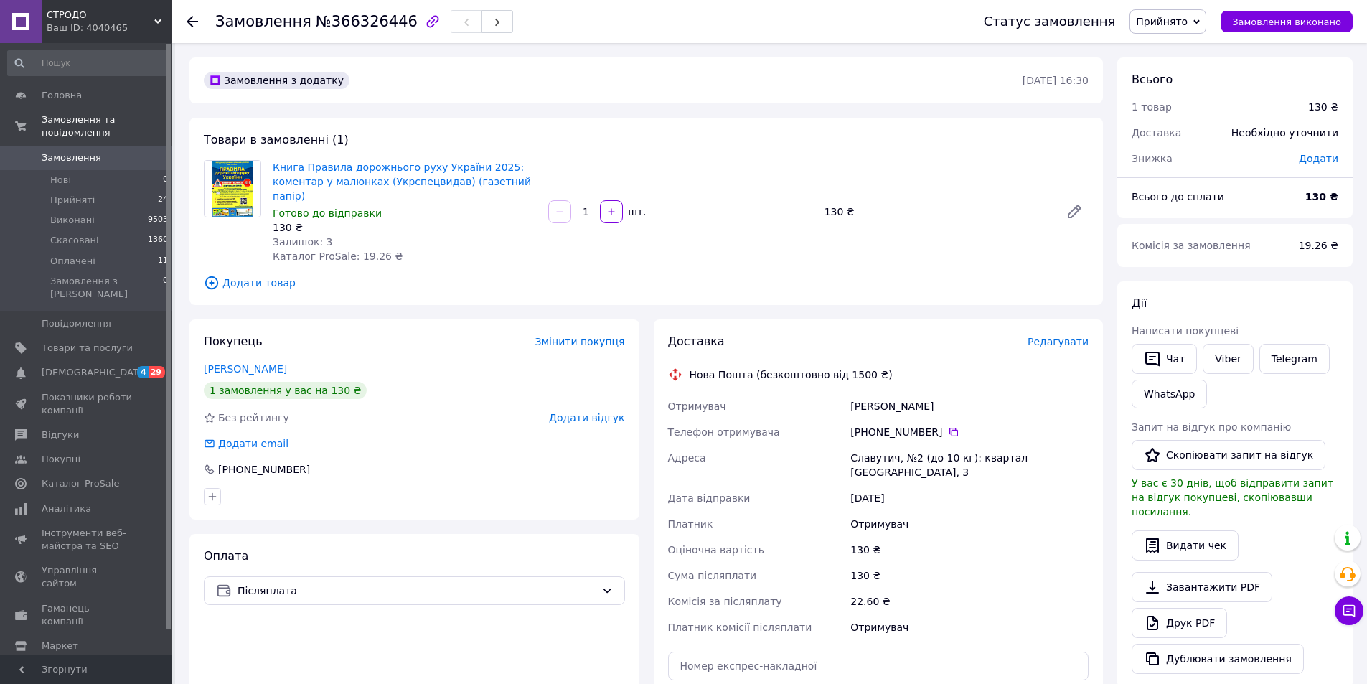
click at [414, 436] on div "Додати email" at bounding box center [414, 443] width 421 height 14
click at [63, 151] on span "Замовлення" at bounding box center [72, 157] width 60 height 13
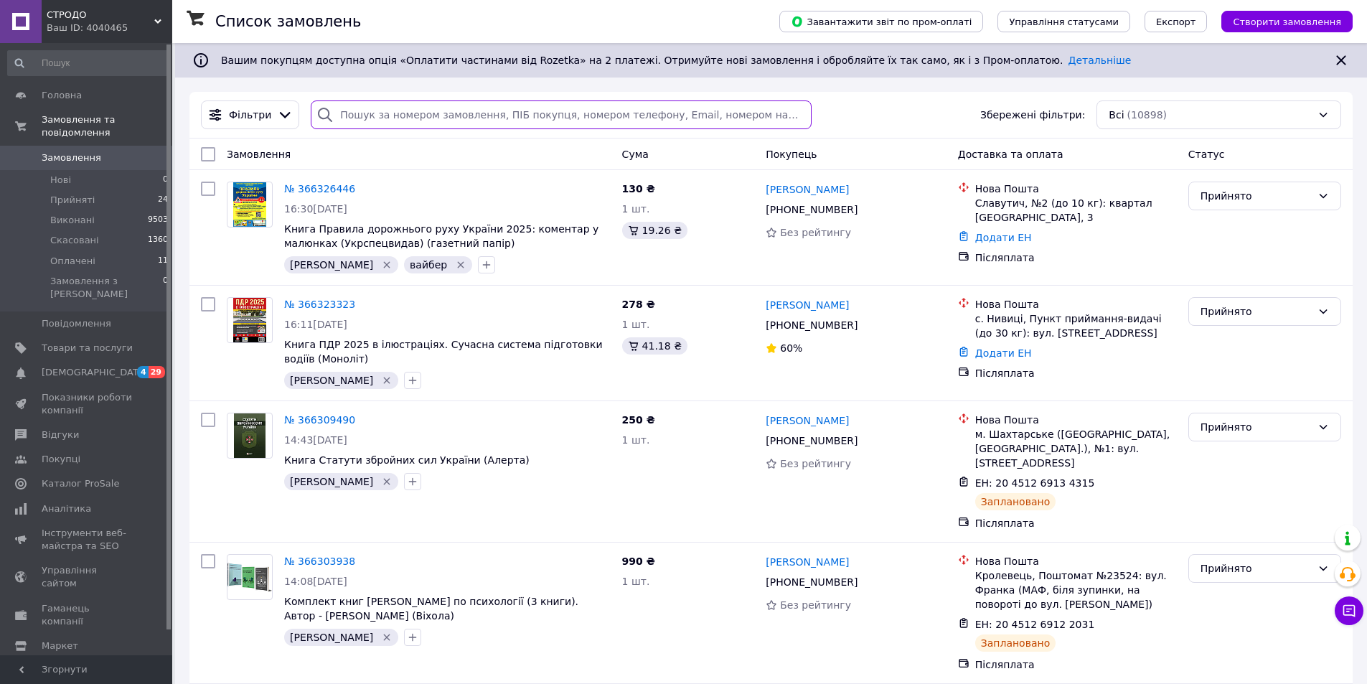
click at [368, 115] on input "search" at bounding box center [561, 114] width 500 height 29
paste input "364712866"
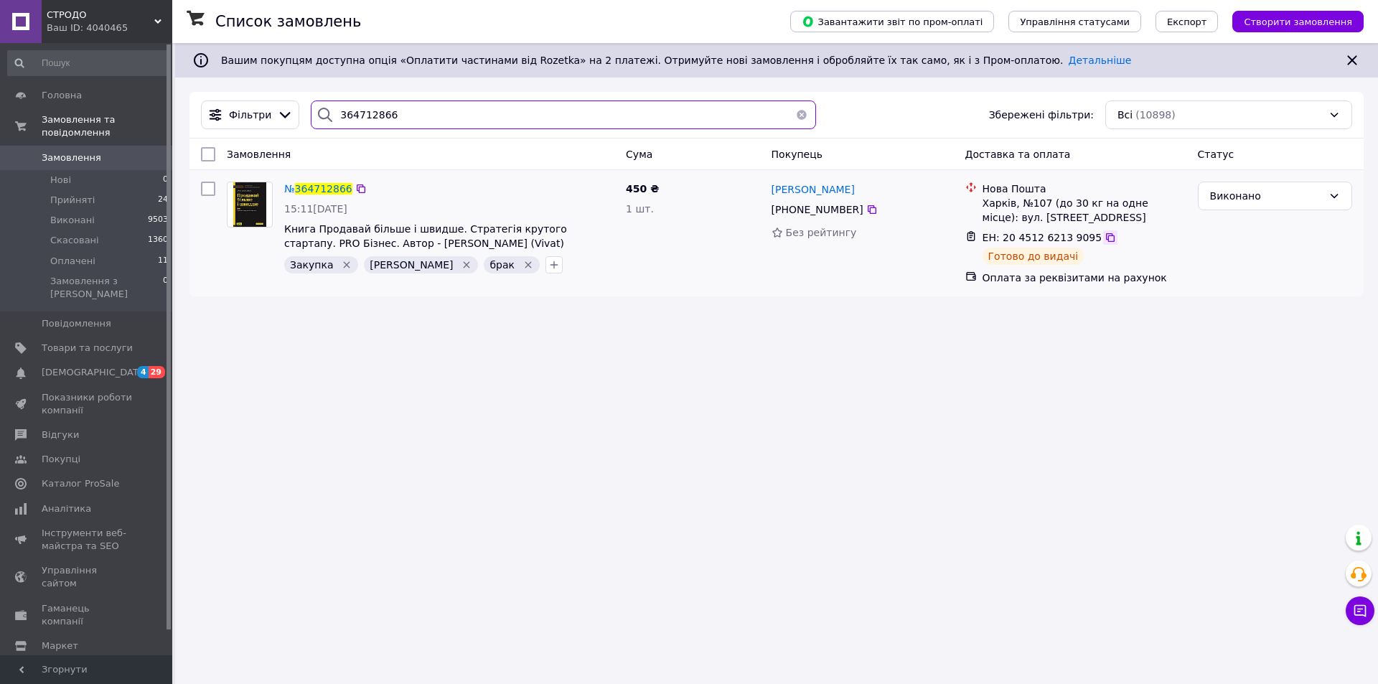
type input "364712866"
click at [1105, 238] on icon at bounding box center [1110, 237] width 11 height 11
click at [315, 187] on span "364712866" at bounding box center [323, 188] width 57 height 11
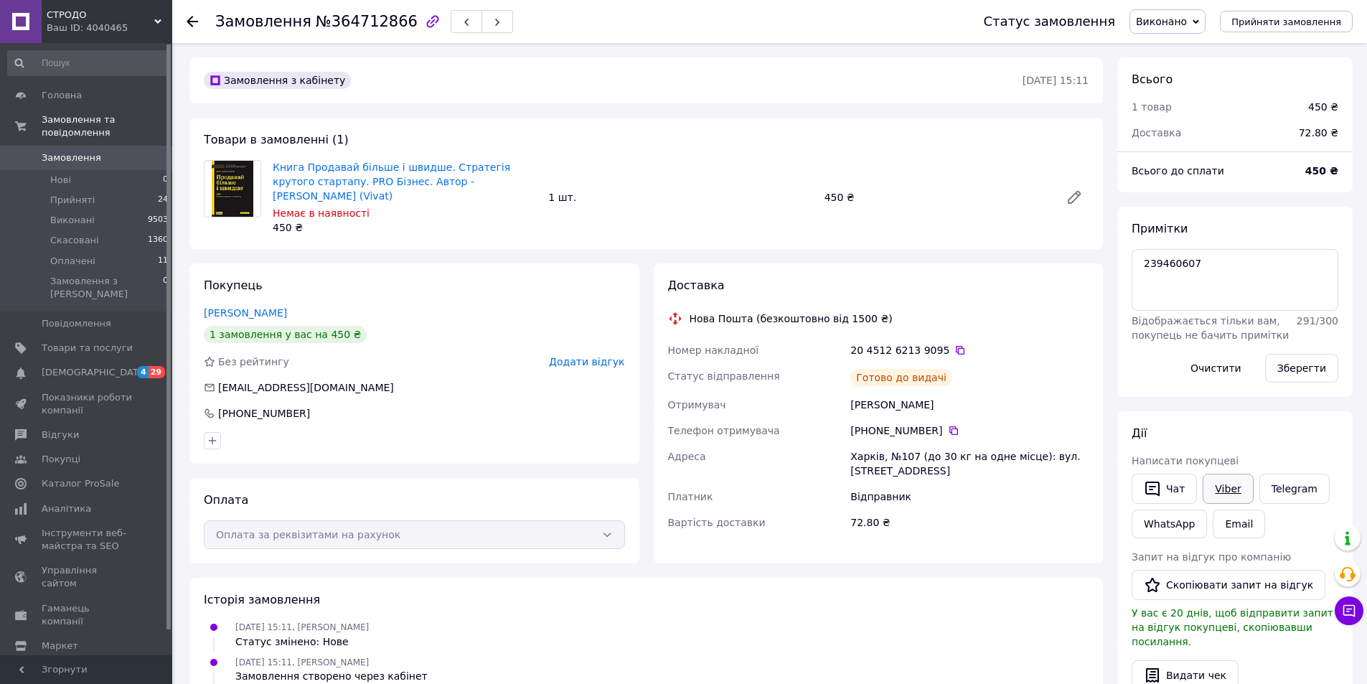
click at [1223, 488] on link "Viber" at bounding box center [1228, 489] width 50 height 30
click at [343, 22] on span "№364712866" at bounding box center [367, 21] width 102 height 17
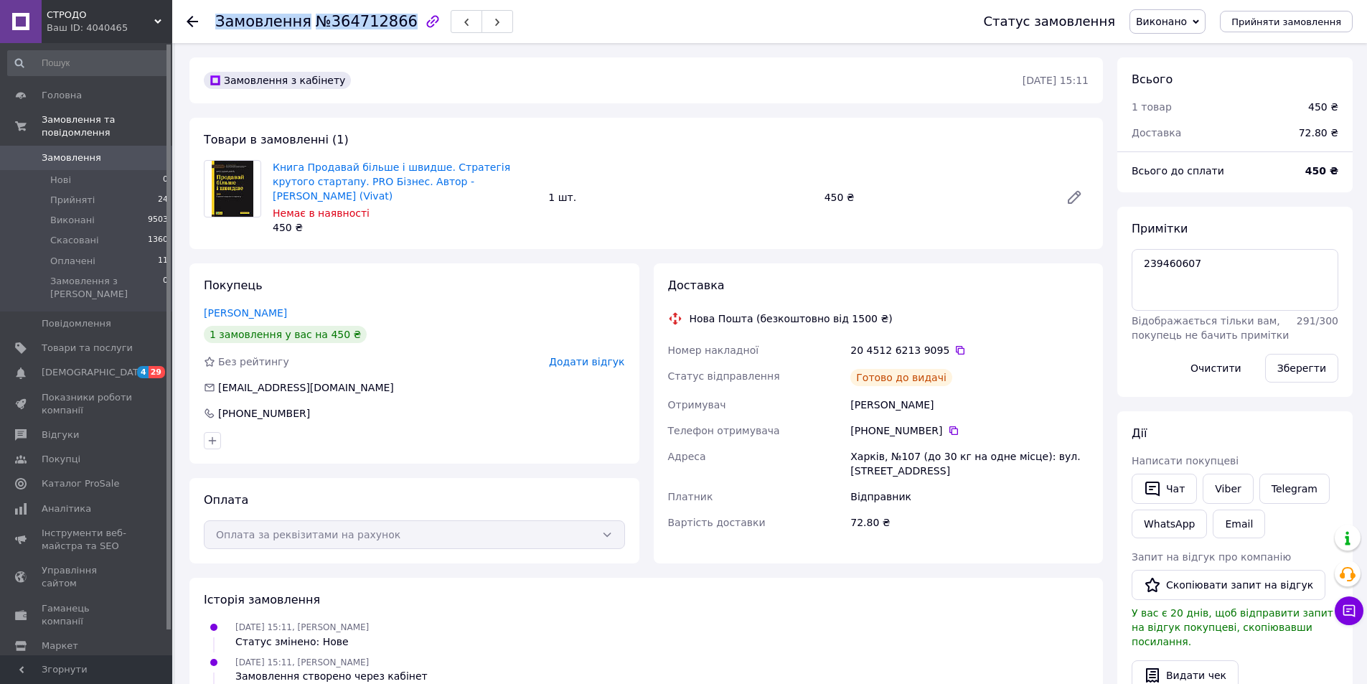
click at [343, 22] on span "№364712866" at bounding box center [367, 21] width 102 height 17
click at [131, 151] on span "Замовлення" at bounding box center [87, 157] width 91 height 13
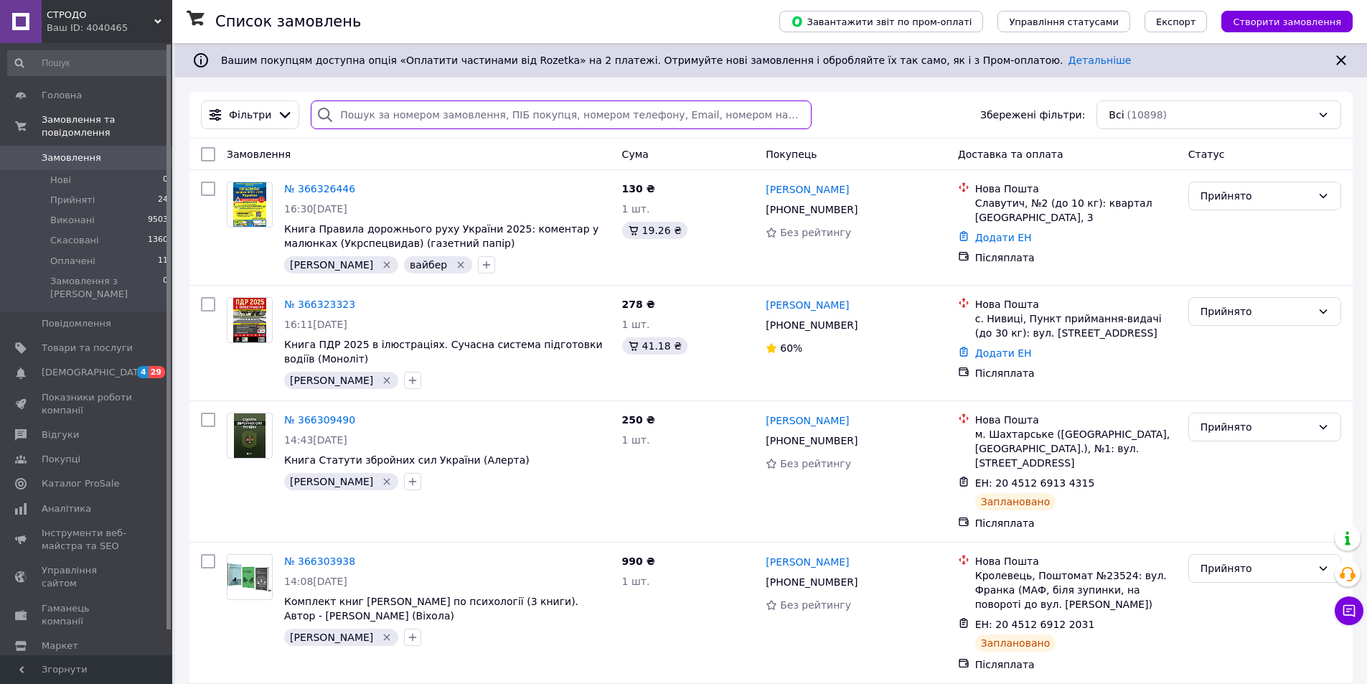
click at [370, 116] on input "search" at bounding box center [561, 114] width 500 height 29
paste input "365334480"
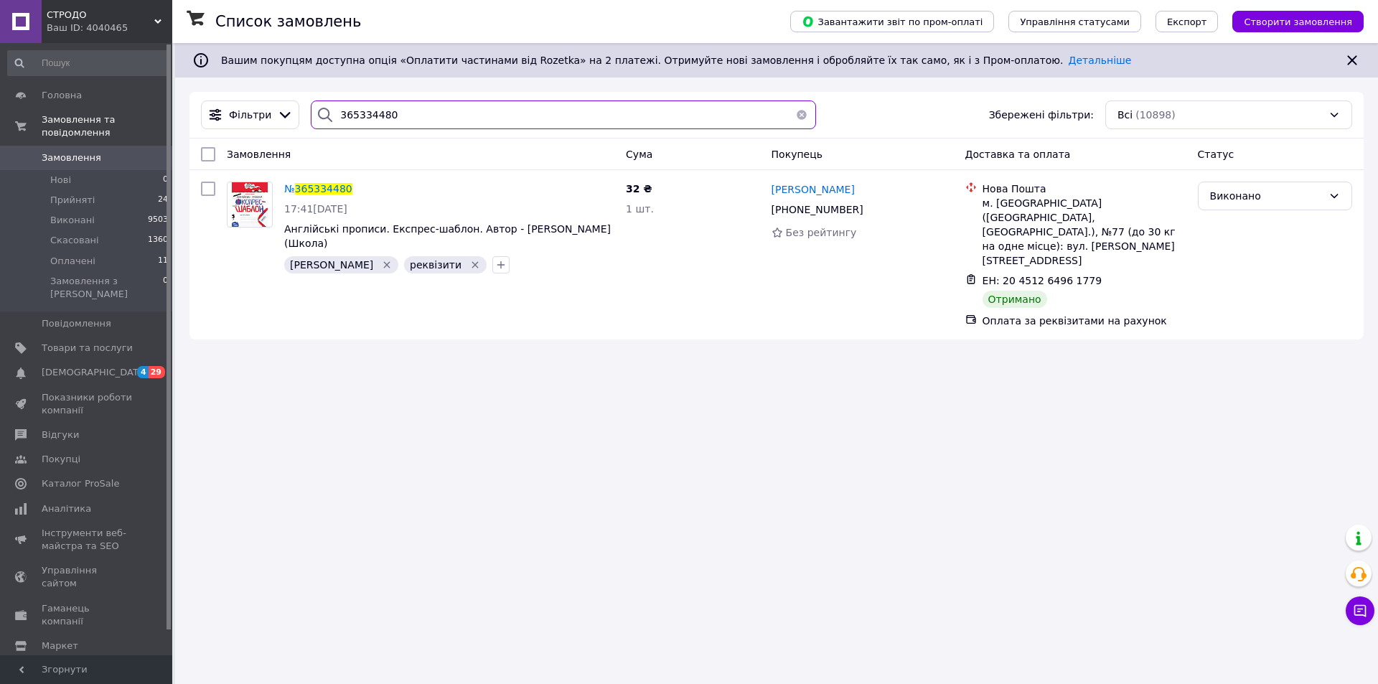
click at [356, 121] on input "365334480" at bounding box center [563, 114] width 505 height 29
paste input "42549"
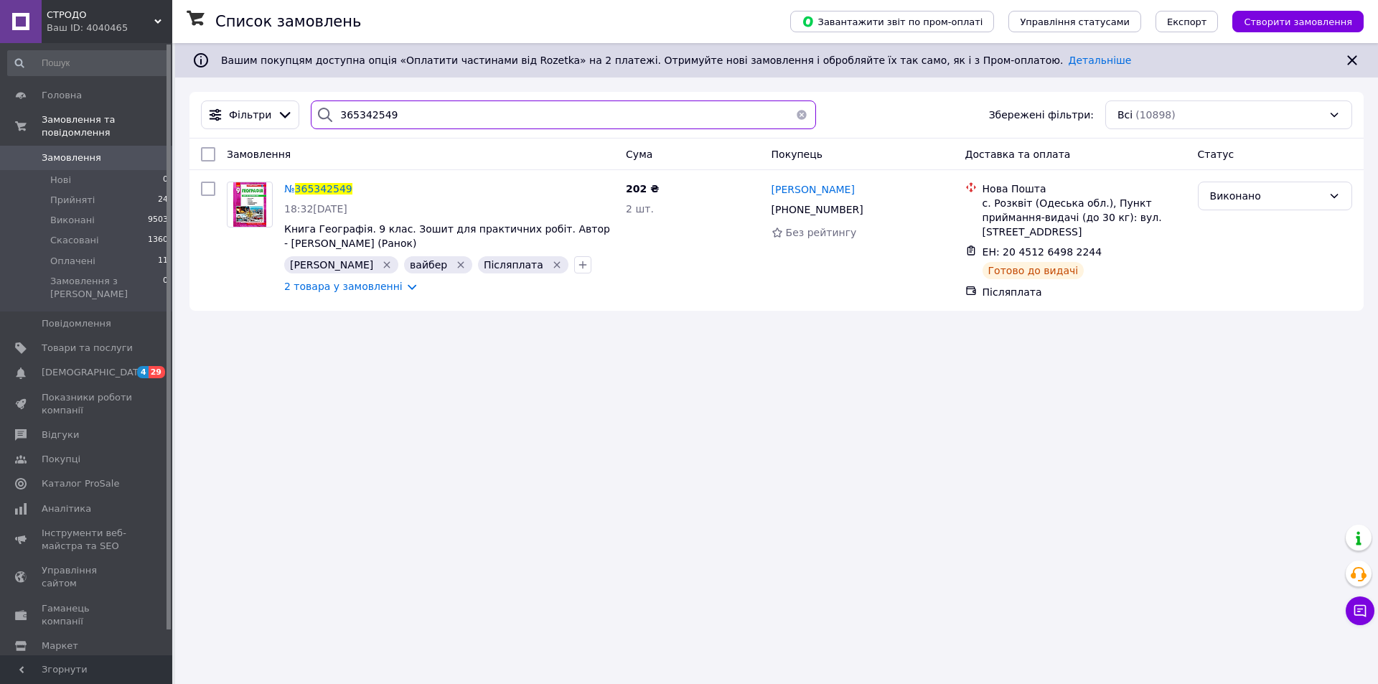
type input "365342549"
click at [98, 151] on span "Замовлення" at bounding box center [87, 157] width 91 height 13
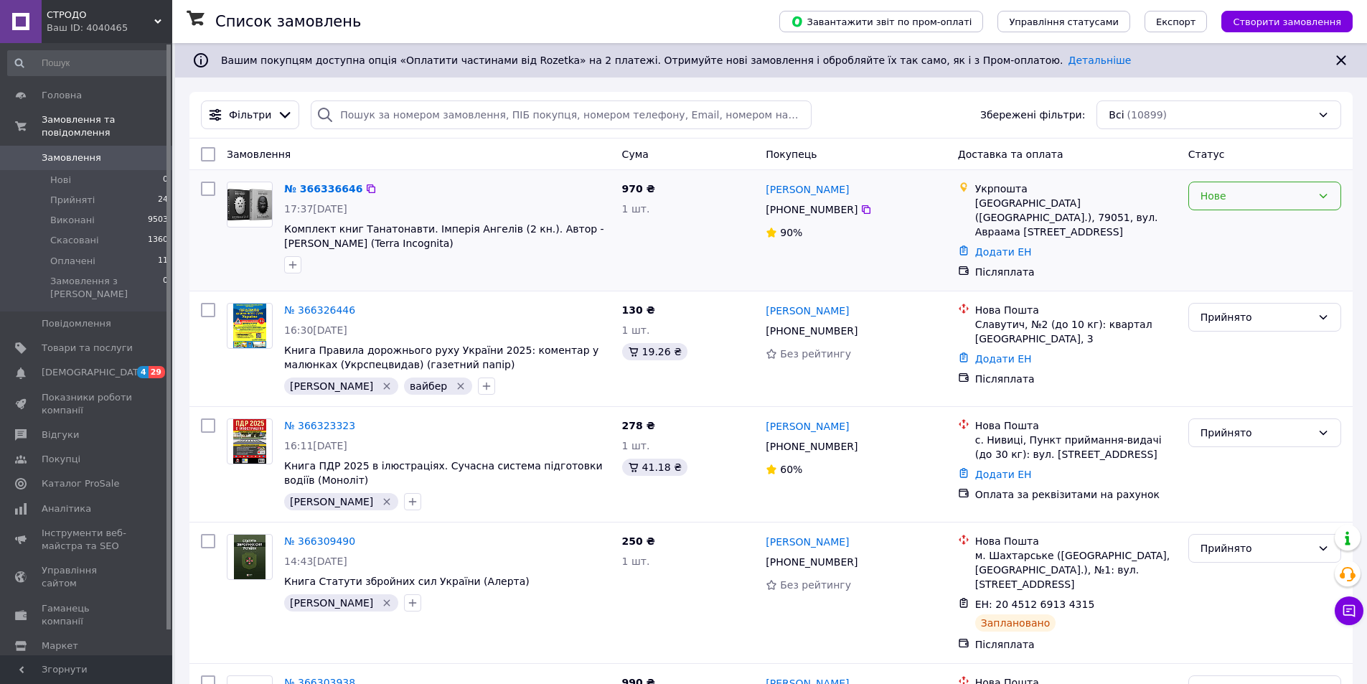
click at [1214, 205] on div "Нове" at bounding box center [1265, 196] width 153 height 29
click at [1210, 230] on li "Прийнято" at bounding box center [1264, 228] width 151 height 26
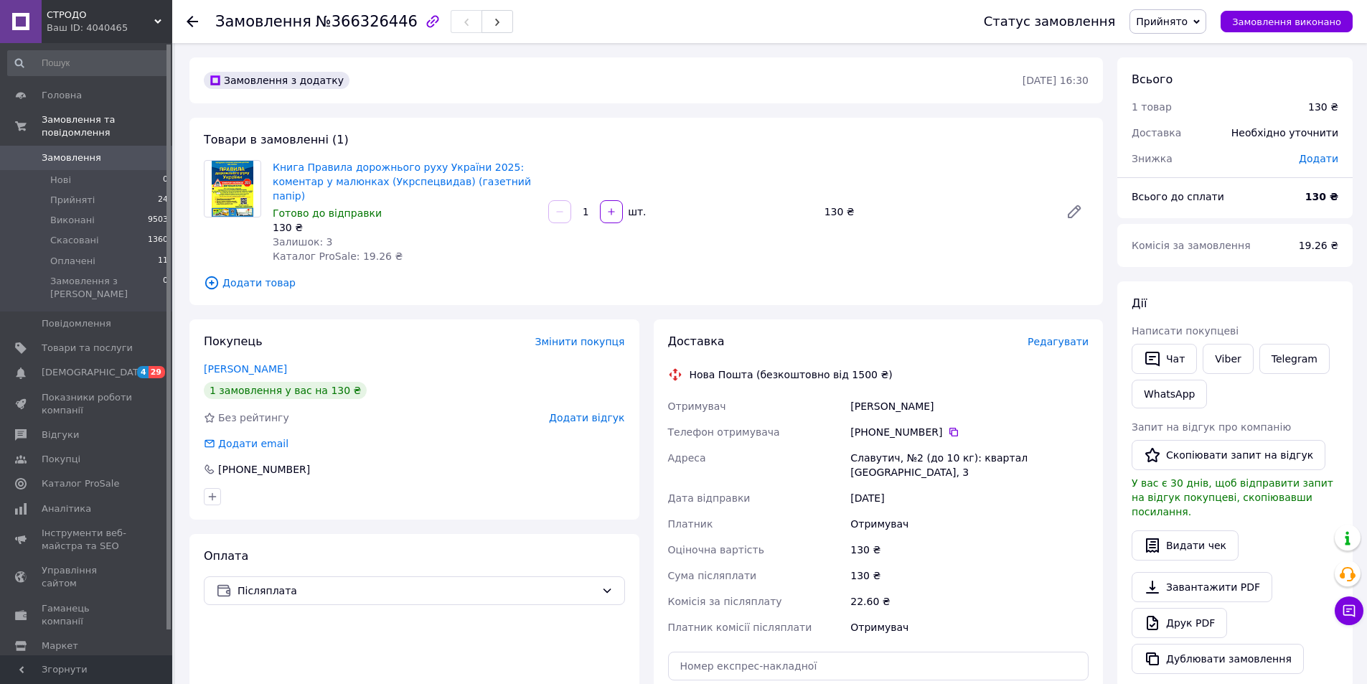
drag, startPoint x: 0, startPoint y: 0, endPoint x: 1191, endPoint y: 52, distance: 1192.0
click at [1204, 23] on span "Прийнято" at bounding box center [1168, 21] width 77 height 24
click at [533, 462] on div "[PHONE_NUMBER]" at bounding box center [414, 469] width 421 height 14
click at [406, 583] on span "Післяплата" at bounding box center [417, 591] width 358 height 16
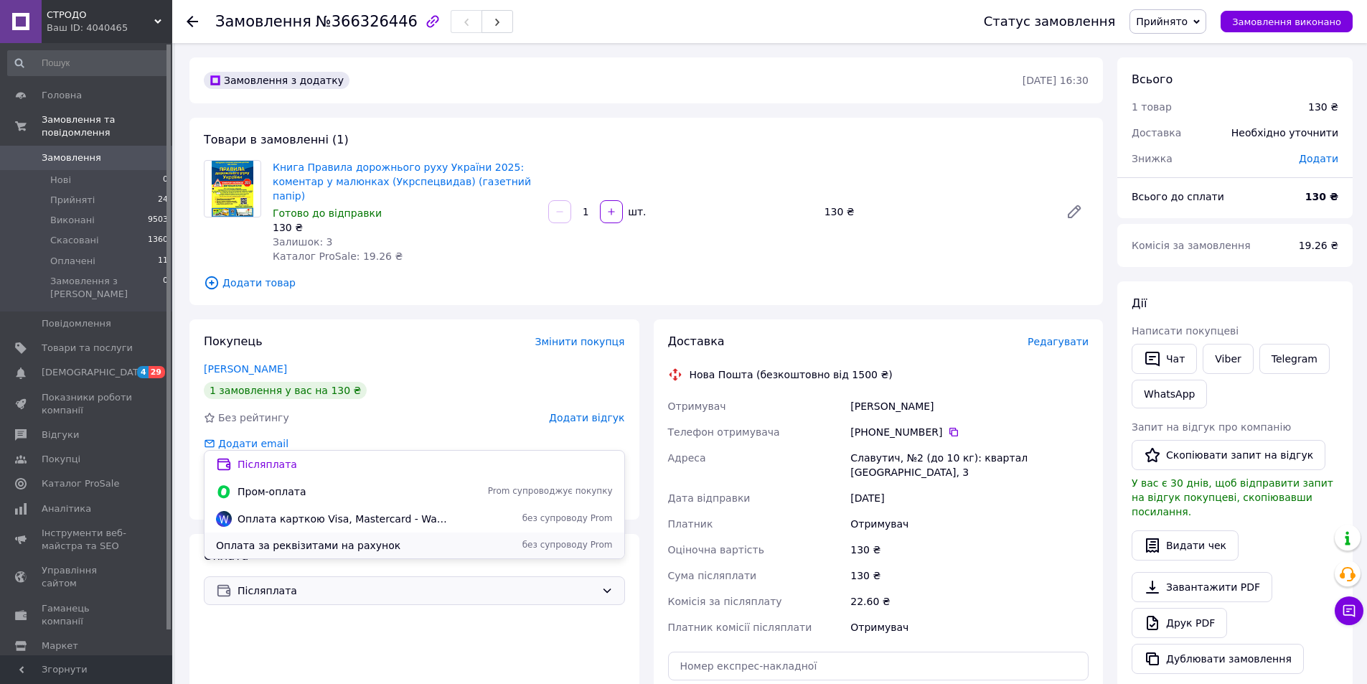
click at [274, 541] on span "Оплата за реквізитами на рахунок" at bounding box center [333, 545] width 235 height 14
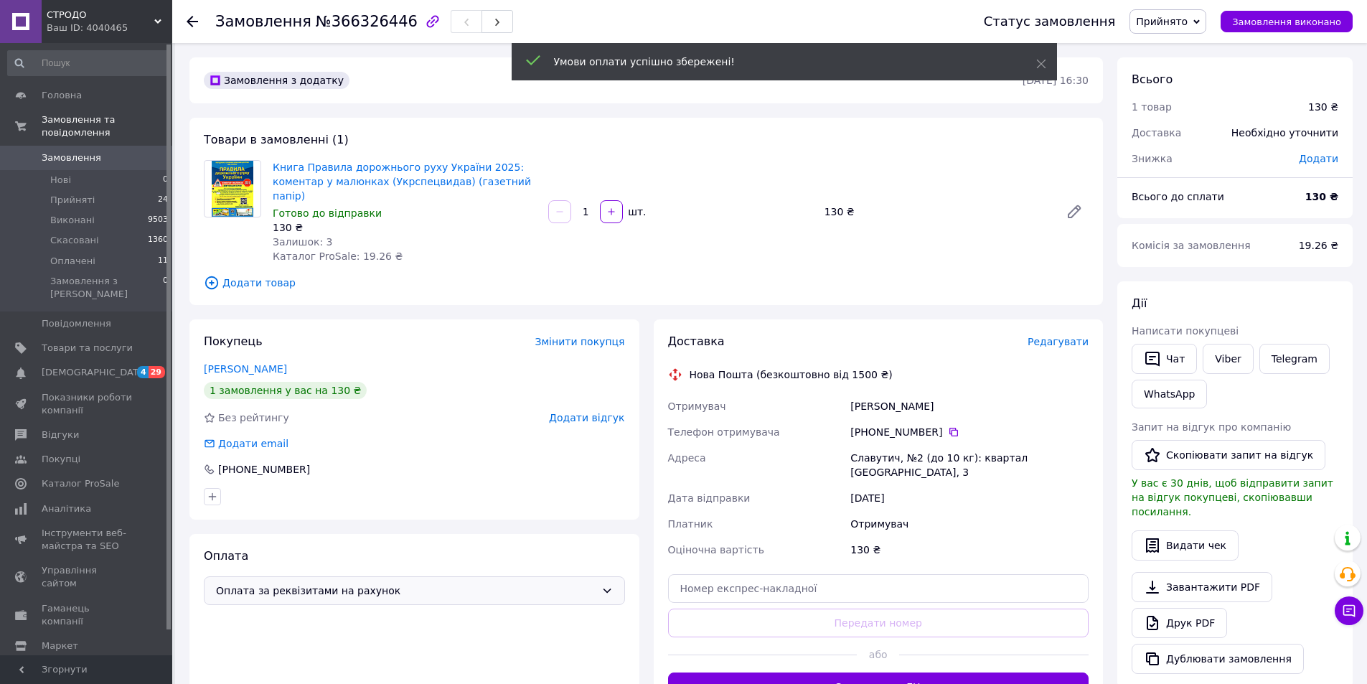
click at [375, 583] on span "Оплата за реквізитами на рахунок" at bounding box center [406, 591] width 380 height 16
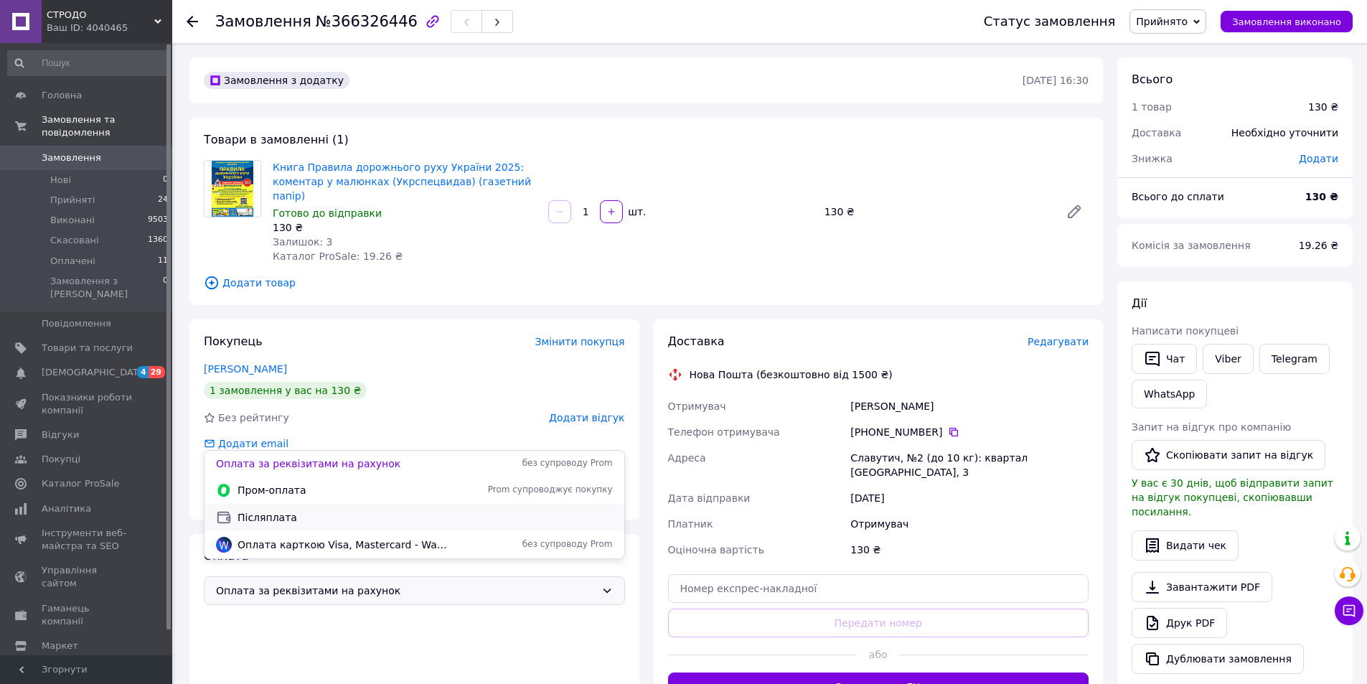
click at [279, 519] on span "Післяплата" at bounding box center [425, 517] width 375 height 14
